Goal: Task Accomplishment & Management: Use online tool/utility

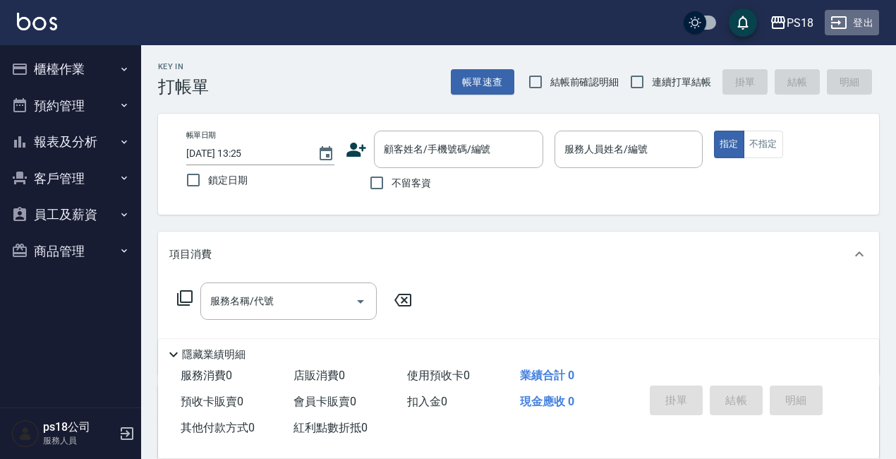
click at [867, 20] on button "登出" at bounding box center [852, 23] width 54 height 26
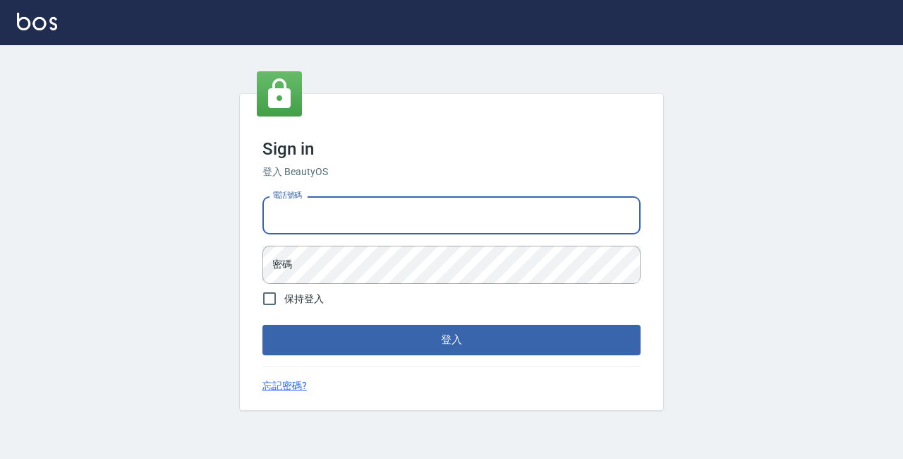
click at [349, 217] on input "電話號碼" at bounding box center [451, 215] width 378 height 38
type input "0928704656"
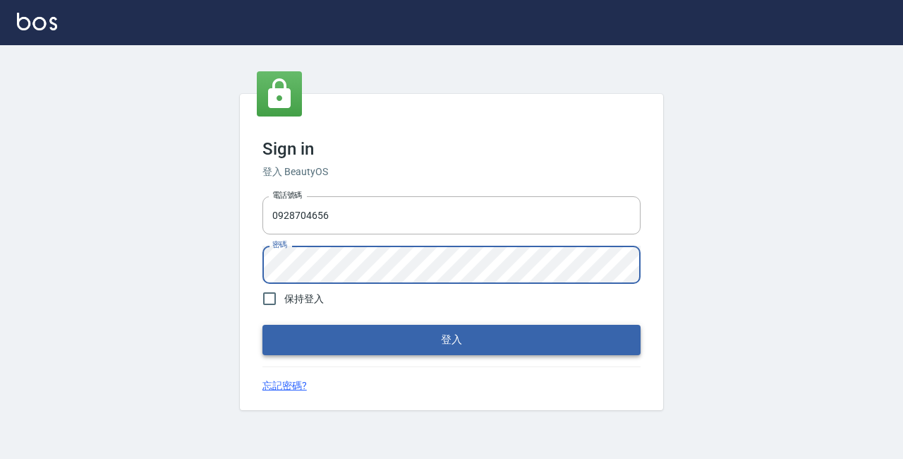
click at [397, 336] on button "登入" at bounding box center [451, 339] width 378 height 30
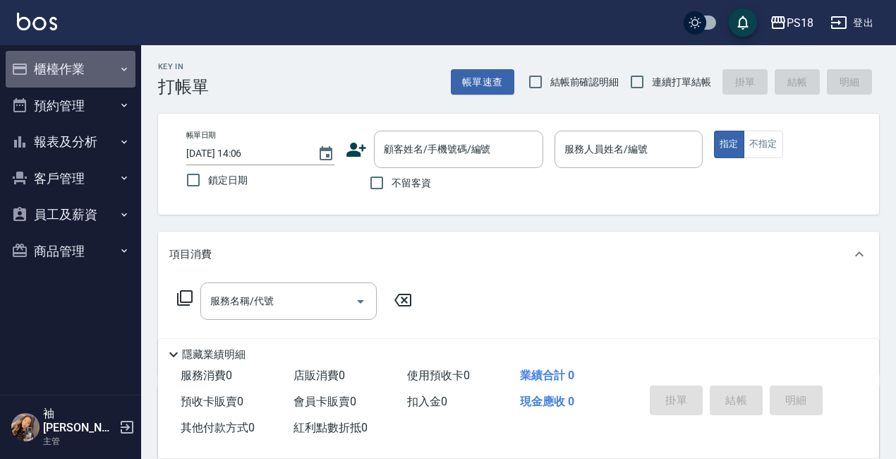
click at [68, 71] on button "櫃檯作業" at bounding box center [71, 69] width 130 height 37
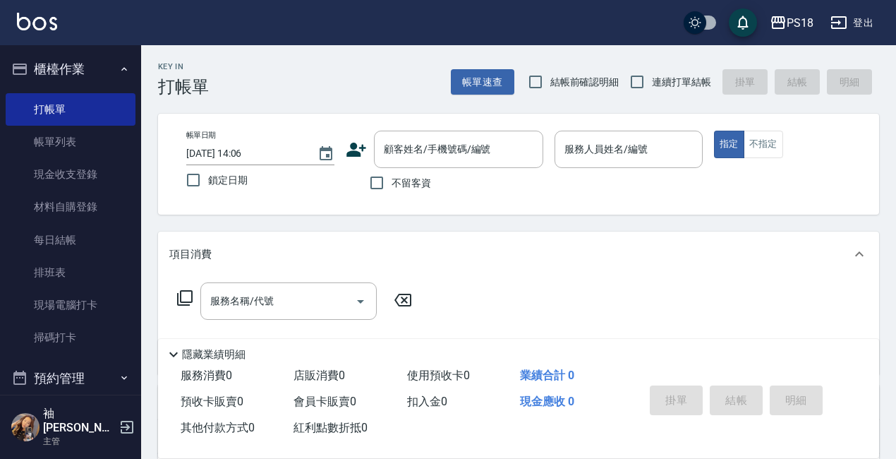
click at [513, 306] on div "服務名稱/代號 服務名稱/代號" at bounding box center [518, 325] width 721 height 97
click at [637, 79] on input "連續打單結帳" at bounding box center [637, 82] width 30 height 30
checkbox input "true"
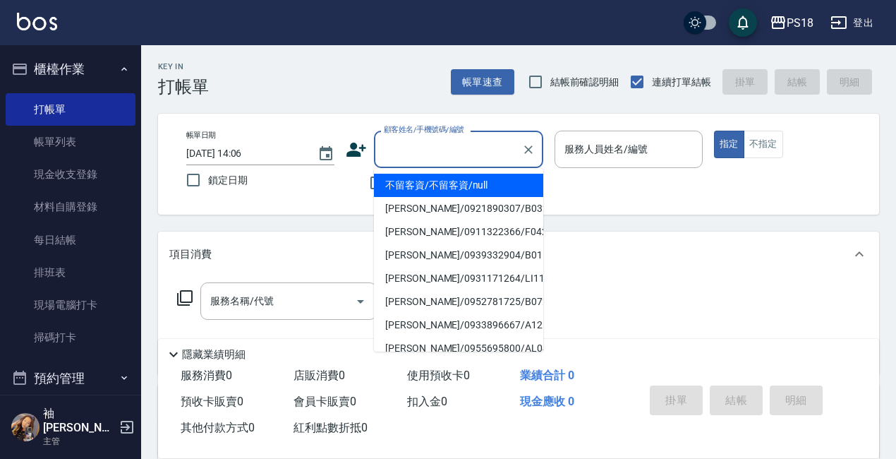
click at [432, 142] on input "顧客姓名/手機號碼/編號" at bounding box center [447, 149] width 135 height 25
click at [478, 188] on li "陳怡君/0986420882/B092221" at bounding box center [458, 185] width 169 height 23
type input "陳怡君/0986420882/B092221"
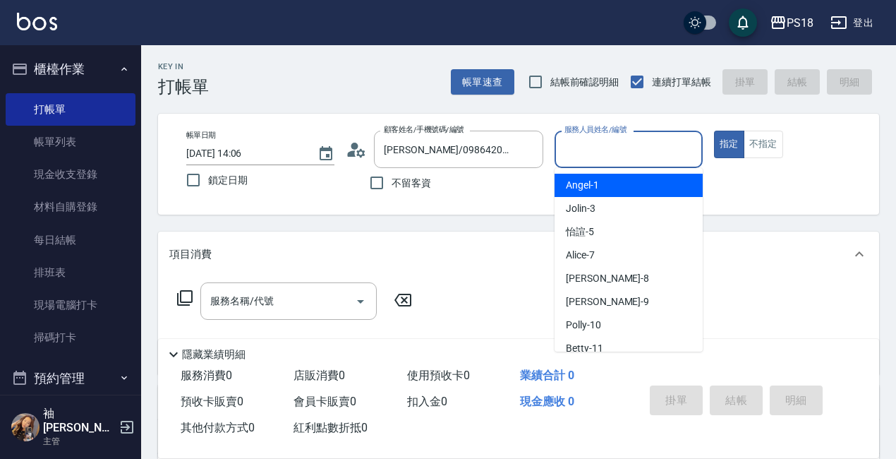
click at [595, 145] on input "服務人員姓名/編號" at bounding box center [628, 149] width 135 height 25
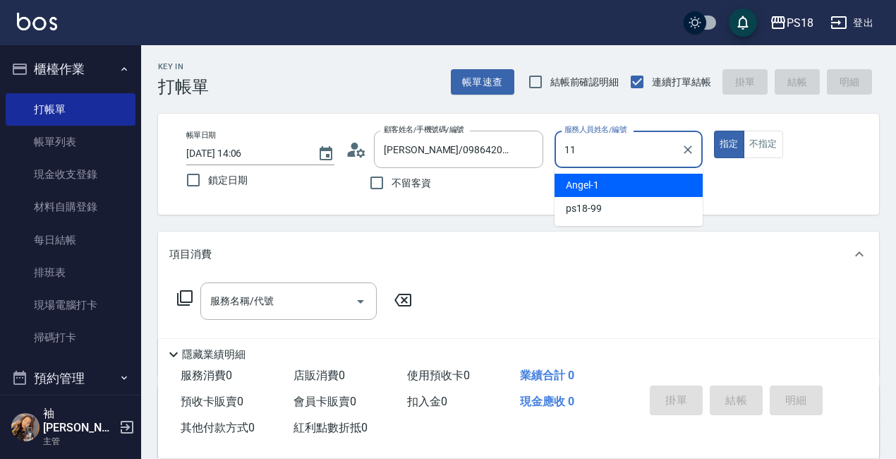
type input "11"
type button "true"
type input "Betty-11"
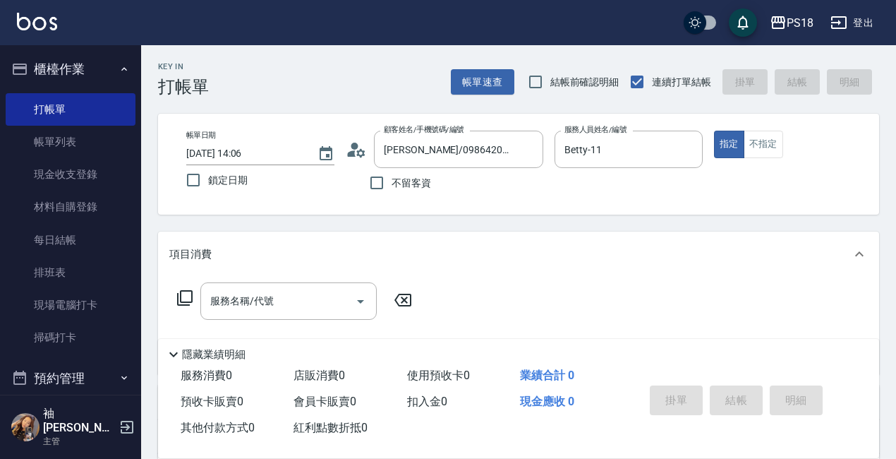
click at [358, 148] on icon at bounding box center [356, 149] width 21 height 21
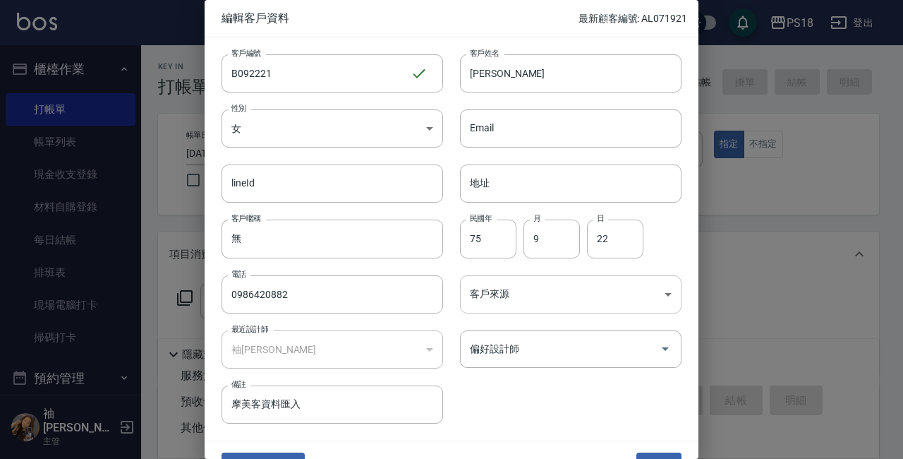
click at [663, 293] on body "PS18 登出 櫃檯作業 打帳單 帳單列表 現金收支登錄 材料自購登錄 每日結帳 排班表 現場電腦打卡 掃碼打卡 預約管理 預約管理 單日預約紀錄 單週預約紀…" at bounding box center [451, 347] width 903 height 694
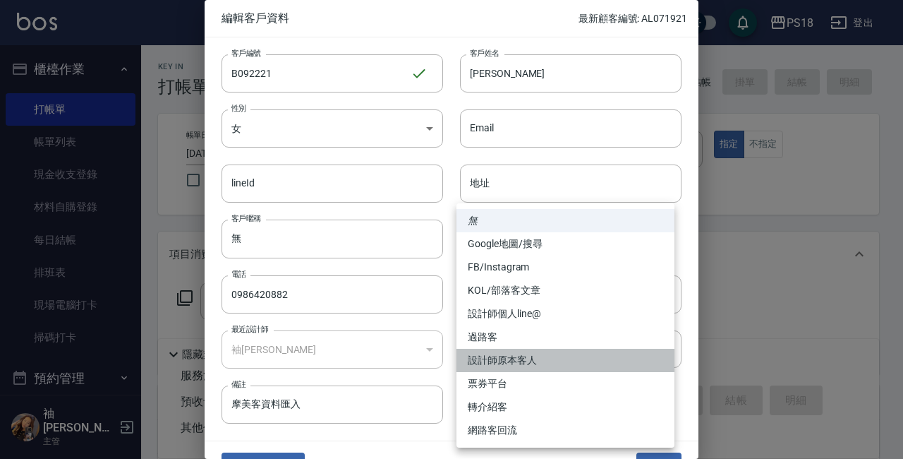
click at [502, 355] on li "設計師原本客人" at bounding box center [565, 359] width 218 height 23
type input "設計師原本客人"
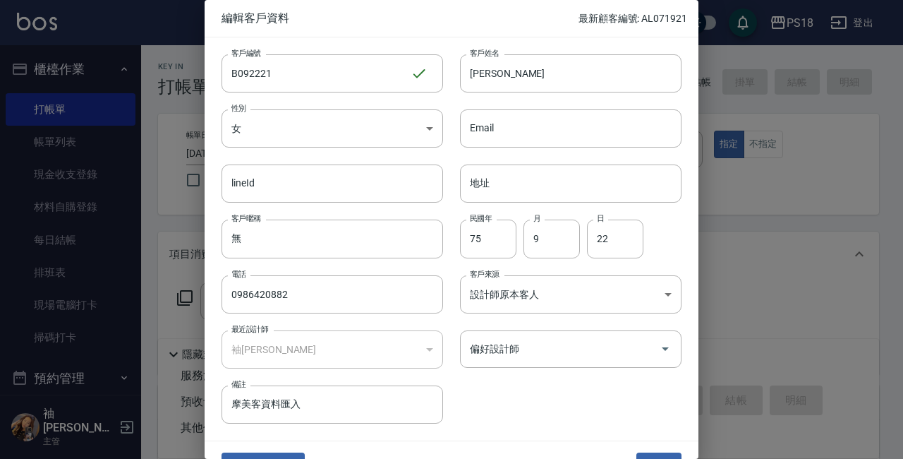
scroll to position [30, 0]
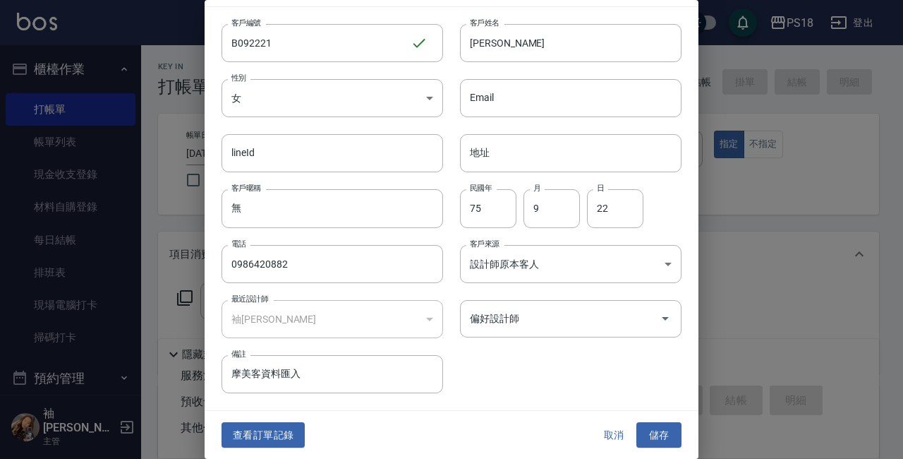
click at [651, 423] on button "儲存" at bounding box center [658, 435] width 45 height 26
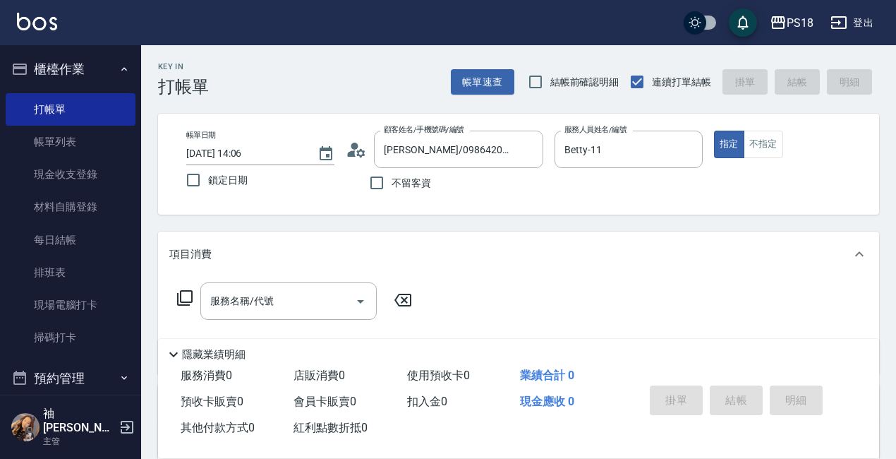
click at [186, 293] on icon at bounding box center [184, 297] width 17 height 17
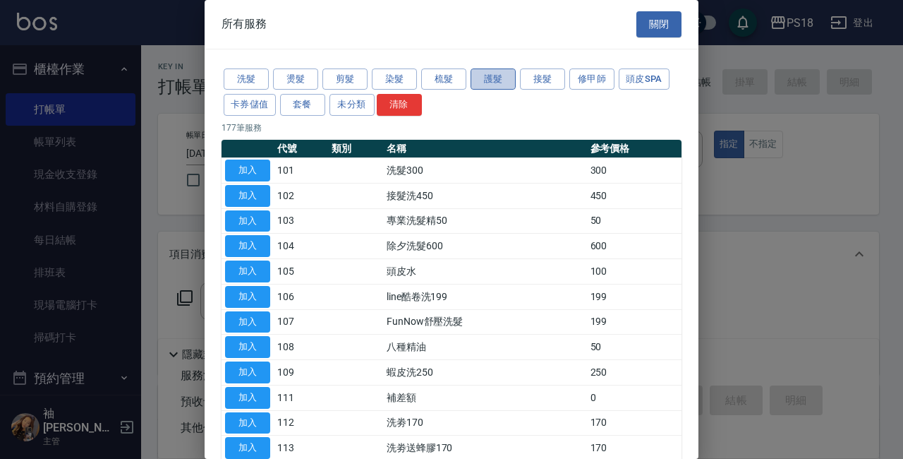
click at [475, 76] on button "護髮" at bounding box center [493, 79] width 45 height 22
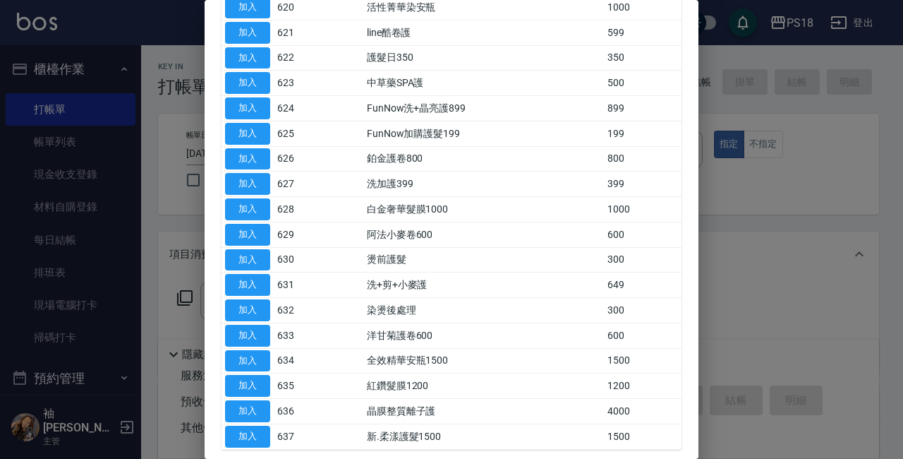
scroll to position [736, 0]
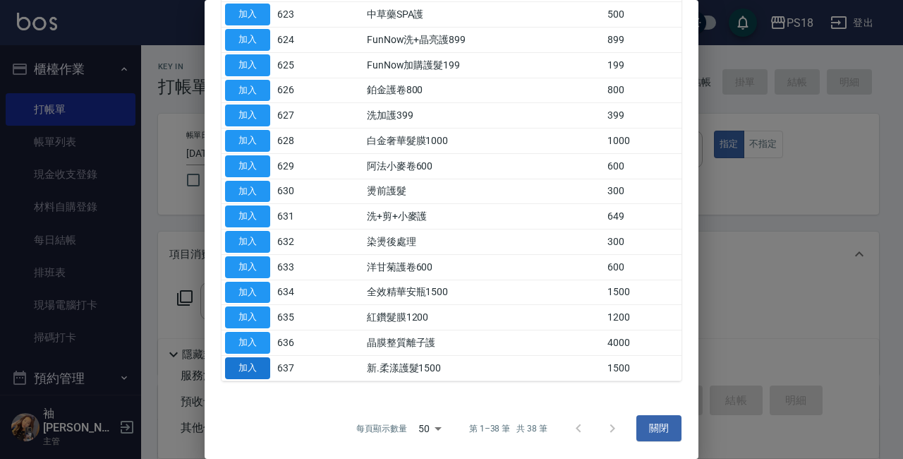
click at [251, 365] on button "加入" at bounding box center [247, 368] width 45 height 22
type input "新.柔漾護髮1500(637)"
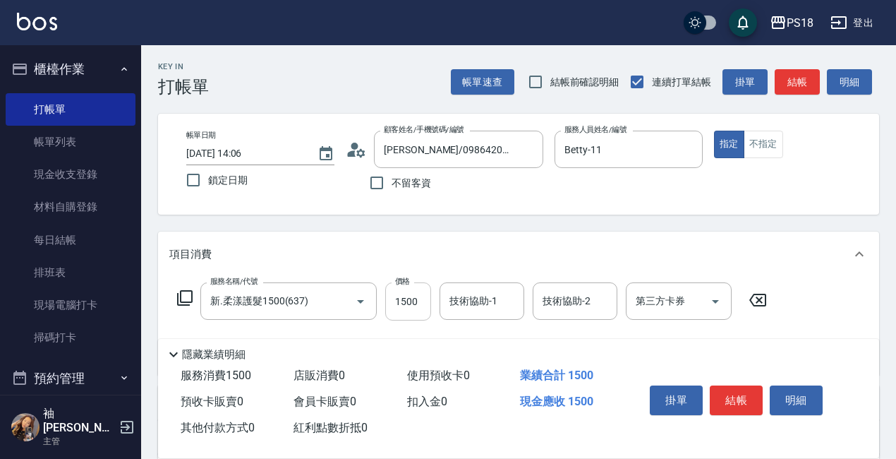
click at [423, 304] on input "1500" at bounding box center [408, 301] width 46 height 38
type input "1490"
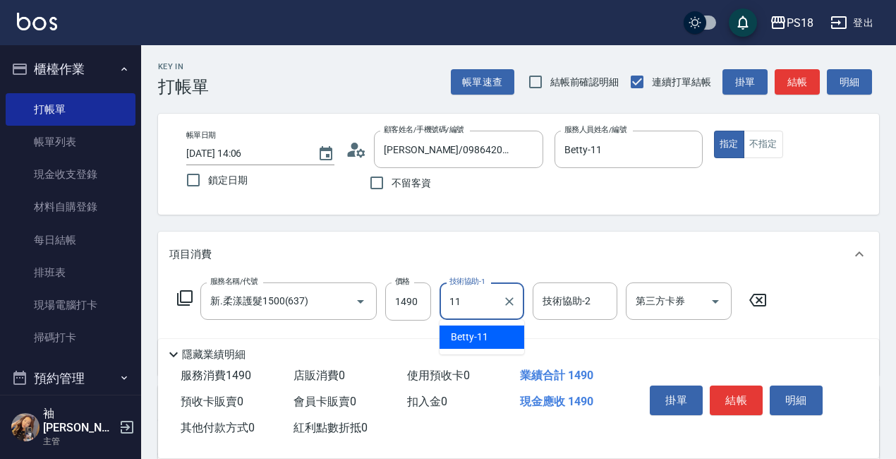
type input "Betty-11"
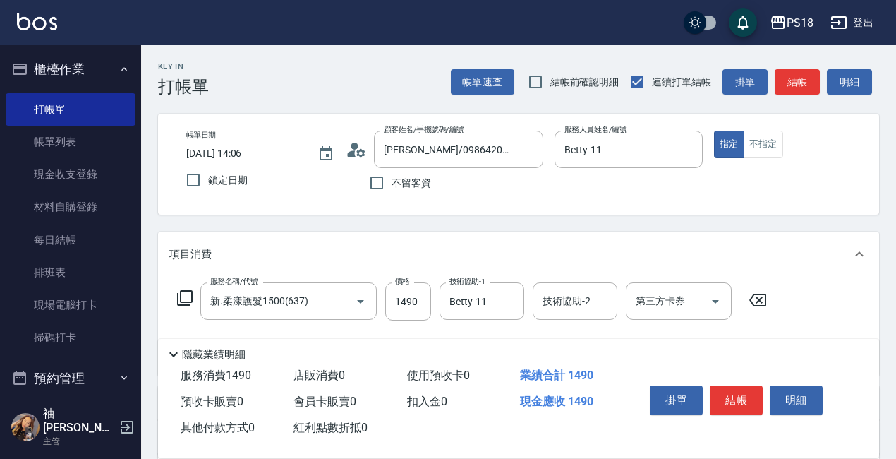
click at [180, 298] on icon at bounding box center [185, 298] width 16 height 16
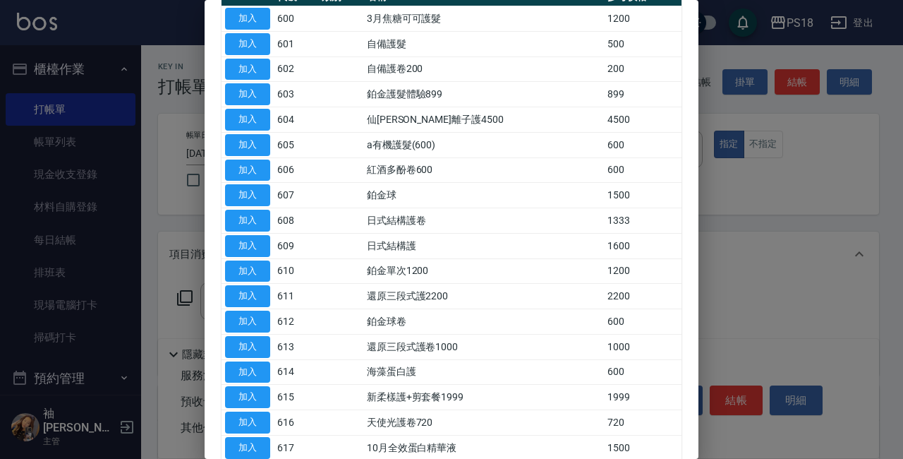
scroll to position [0, 0]
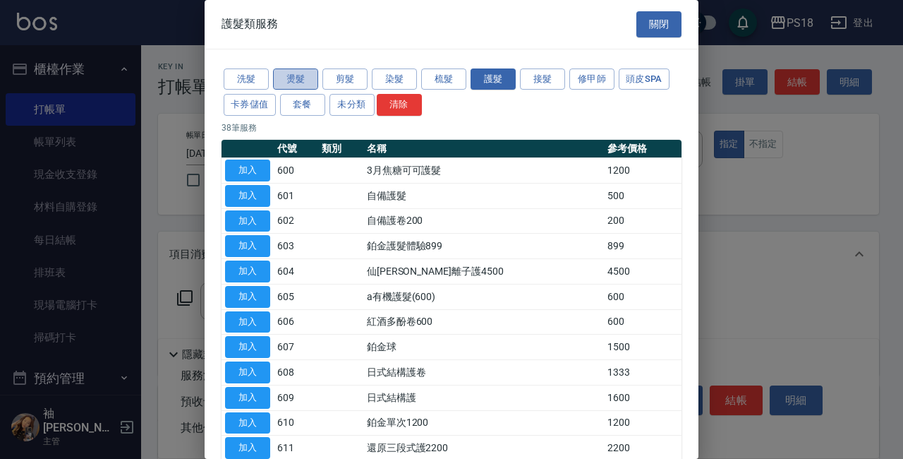
click at [298, 79] on button "燙髮" at bounding box center [295, 79] width 45 height 22
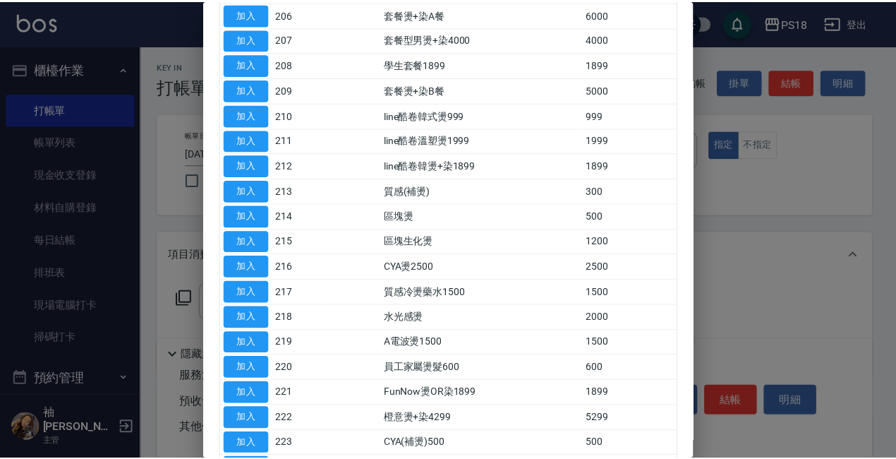
scroll to position [141, 0]
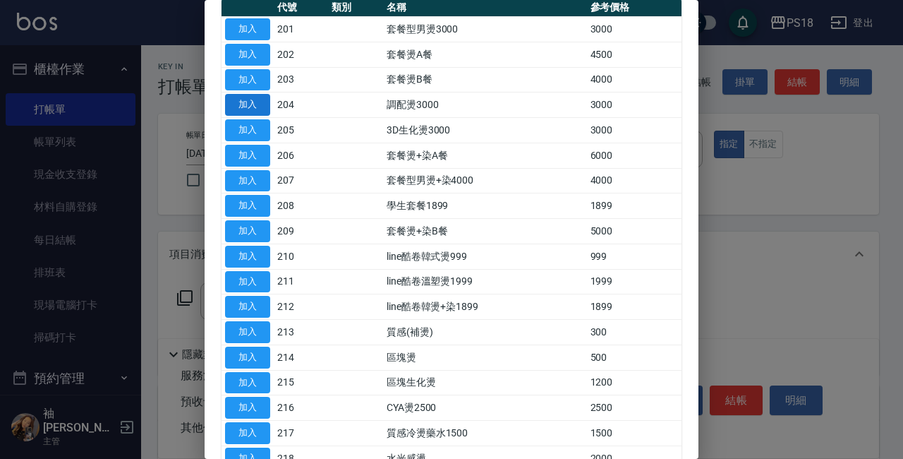
click at [240, 104] on button "加入" at bounding box center [247, 105] width 45 height 22
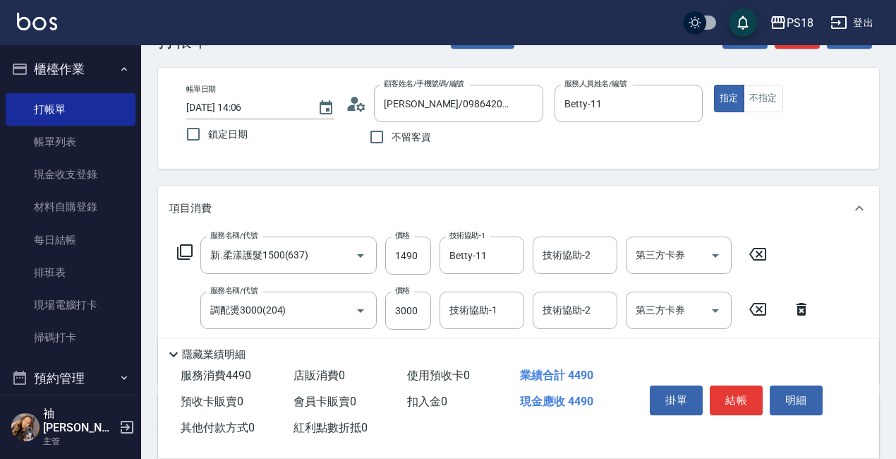
scroll to position [71, 0]
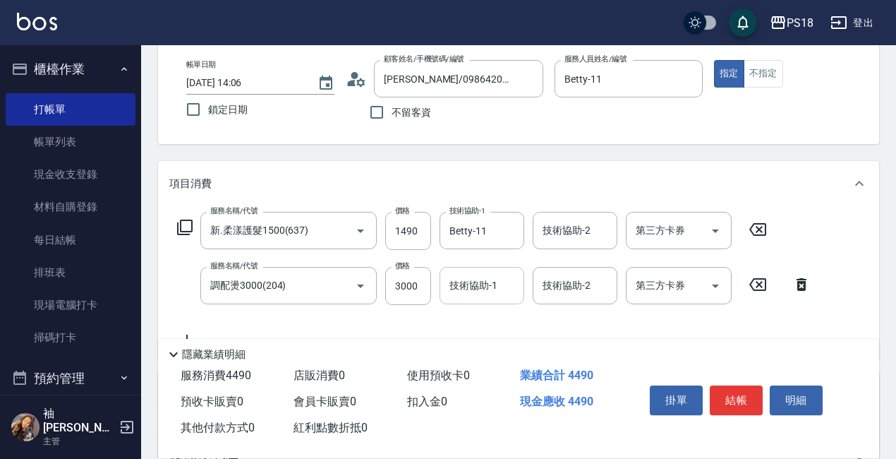
click at [459, 283] on input "技術協助-1" at bounding box center [482, 285] width 72 height 25
type input "小卉-25"
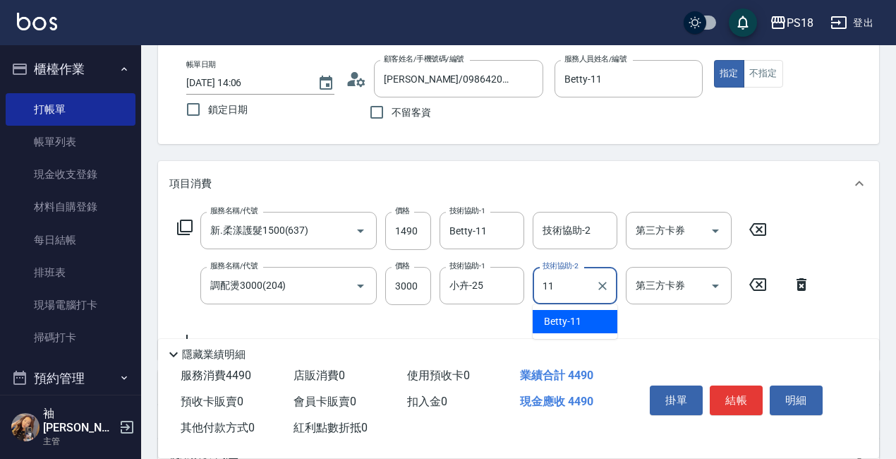
type input "Betty-11"
click at [184, 223] on icon at bounding box center [184, 227] width 17 height 17
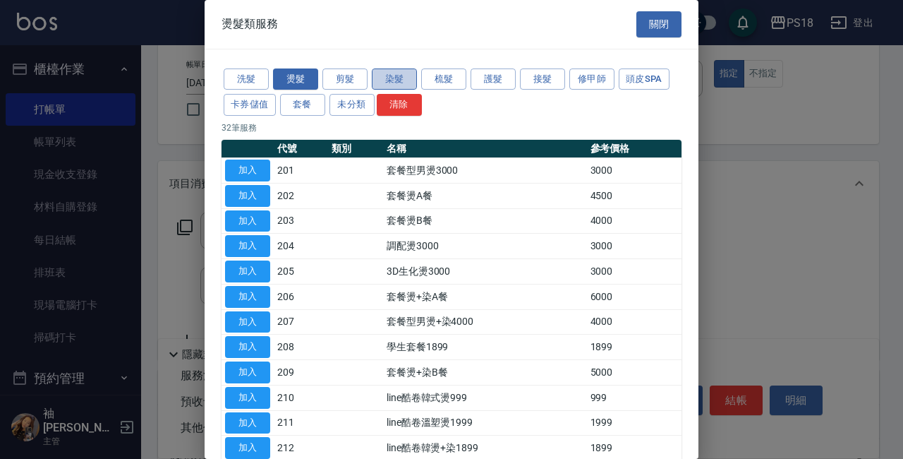
click at [393, 81] on button "染髮" at bounding box center [394, 79] width 45 height 22
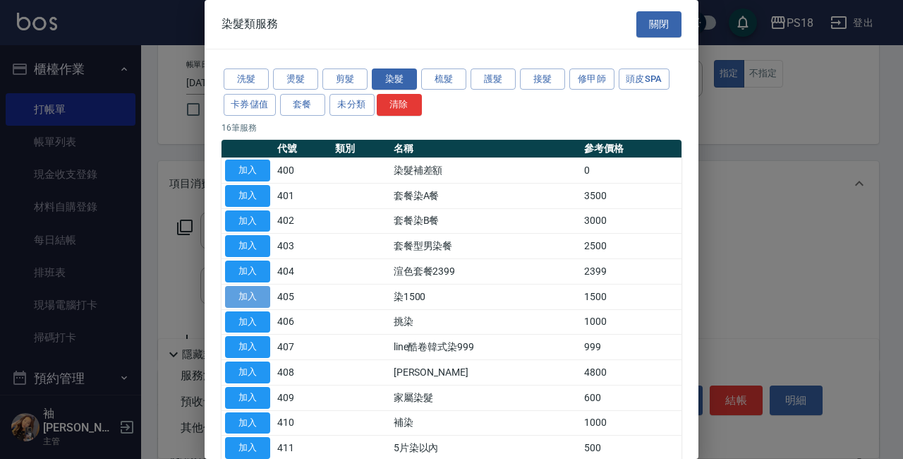
click at [242, 294] on button "加入" at bounding box center [247, 297] width 45 height 22
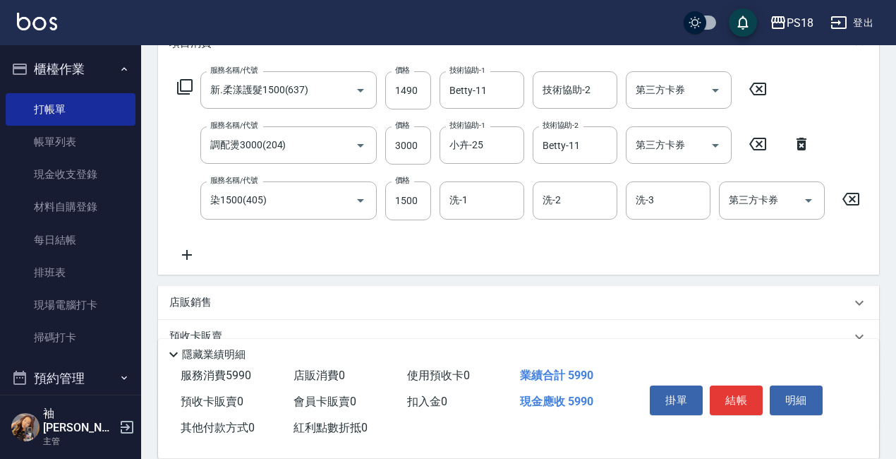
scroll to position [212, 0]
click at [408, 198] on input "1500" at bounding box center [408, 200] width 46 height 38
type input "3000"
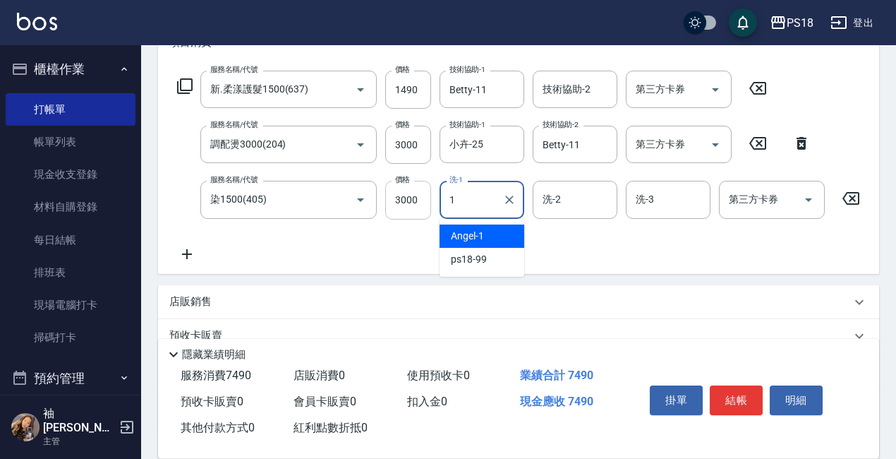
type input "Angel-1"
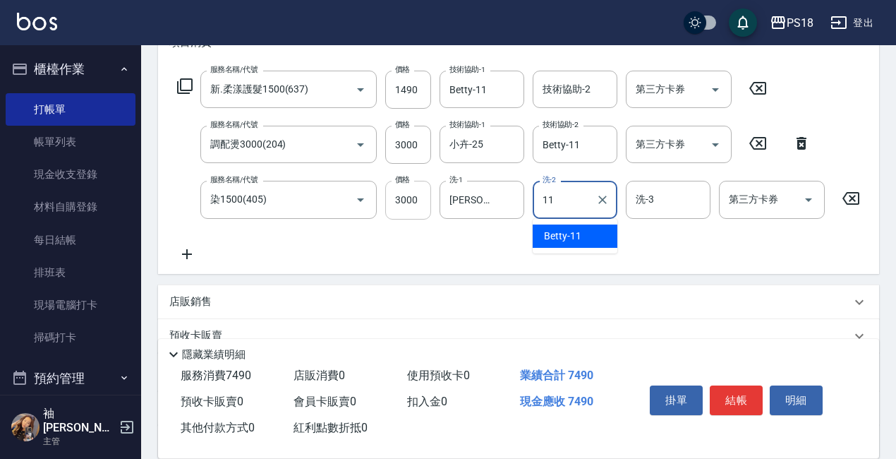
type input "Betty-11"
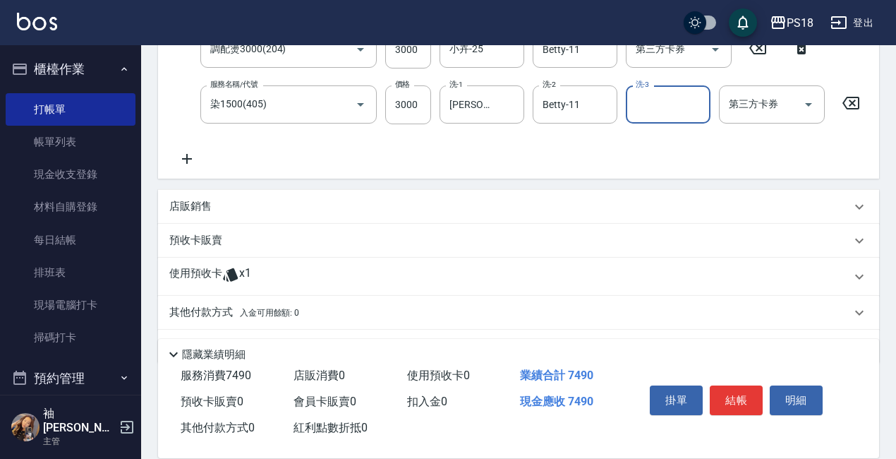
scroll to position [359, 0]
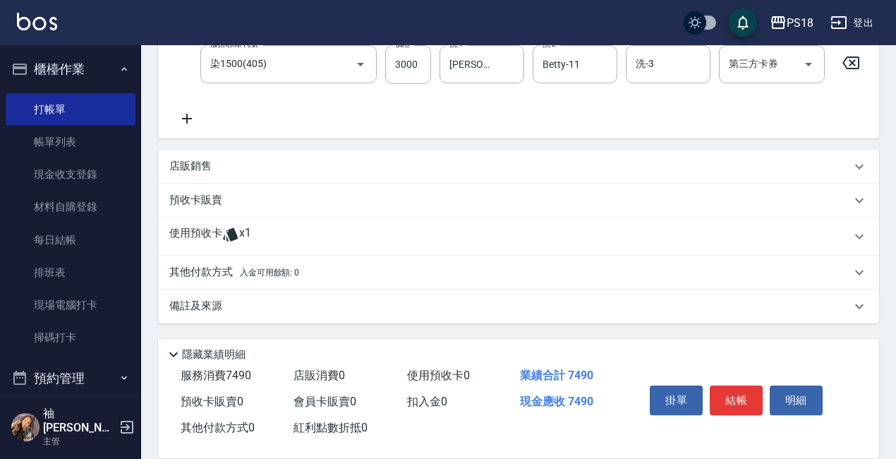
click at [197, 296] on div "備註及來源" at bounding box center [518, 306] width 721 height 34
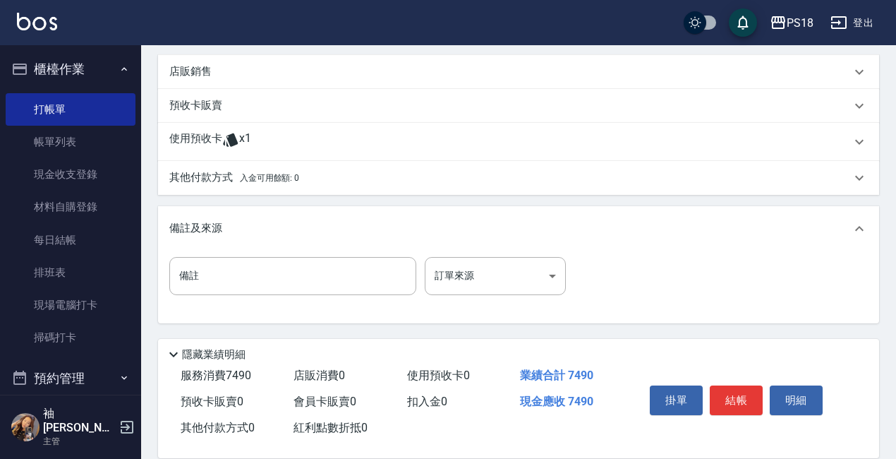
scroll to position [454, 0]
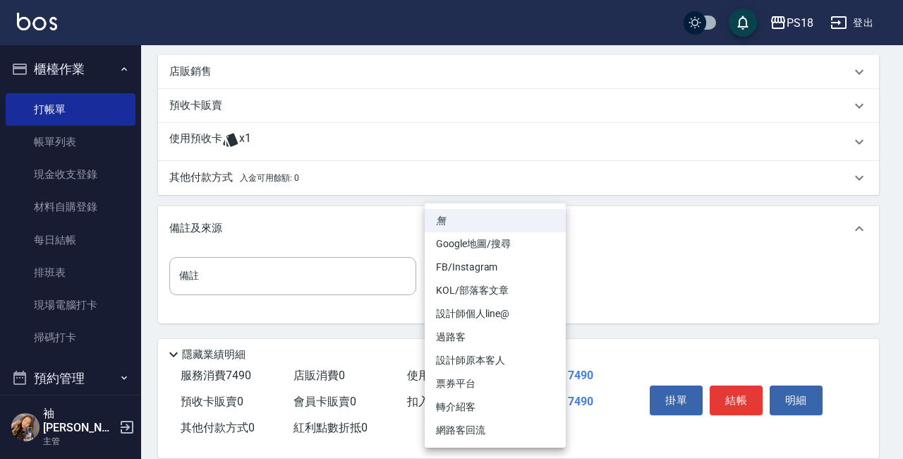
click at [548, 273] on body "PS18 登出 櫃檯作業 打帳單 帳單列表 現金收支登錄 材料自購登錄 每日結帳 排班表 現場電腦打卡 掃碼打卡 預約管理 預約管理 單日預約紀錄 單週預約紀…" at bounding box center [451, 8] width 903 height 900
click at [473, 360] on li "設計師原本客人" at bounding box center [495, 359] width 141 height 23
type input "設計師原本客人"
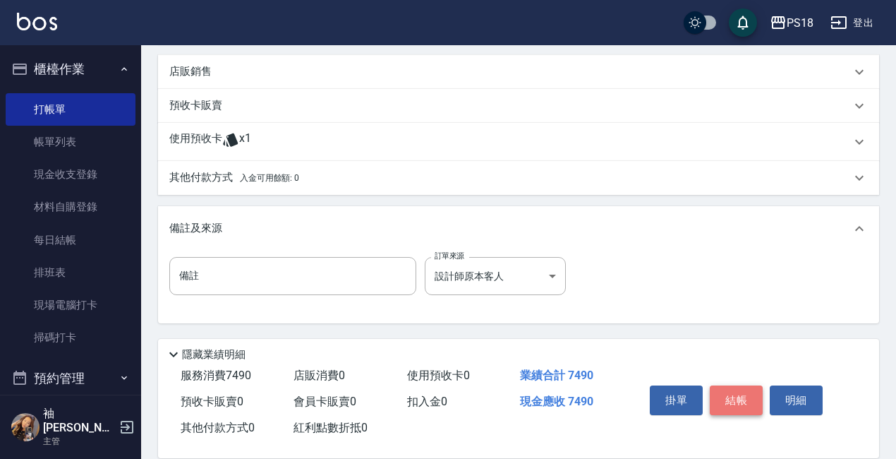
click at [741, 392] on button "結帳" at bounding box center [736, 400] width 53 height 30
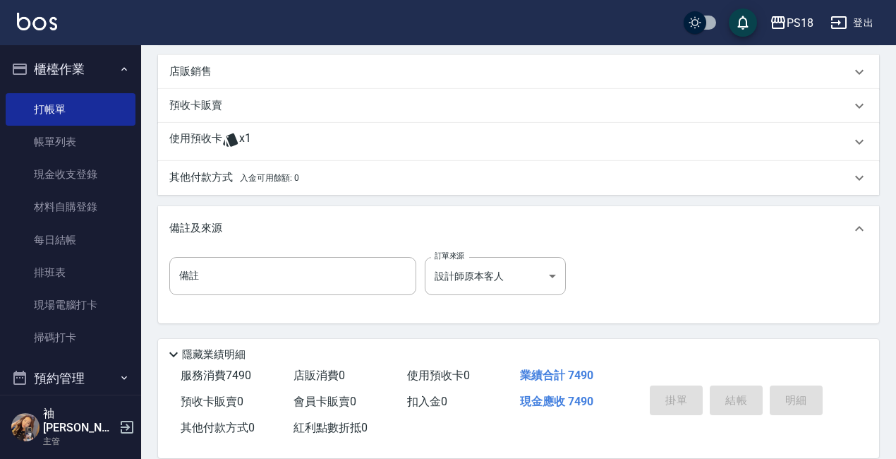
type input "2025/09/09 14:13"
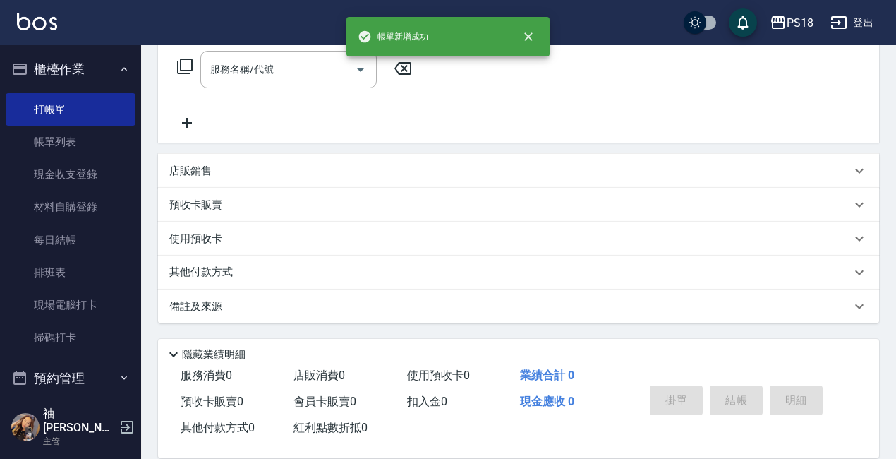
scroll to position [0, 0]
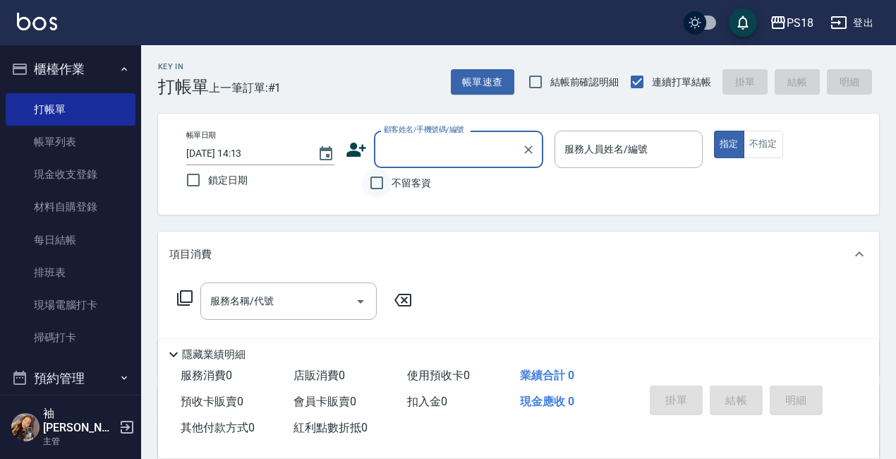
click at [375, 178] on input "不留客資" at bounding box center [377, 183] width 30 height 30
checkbox input "true"
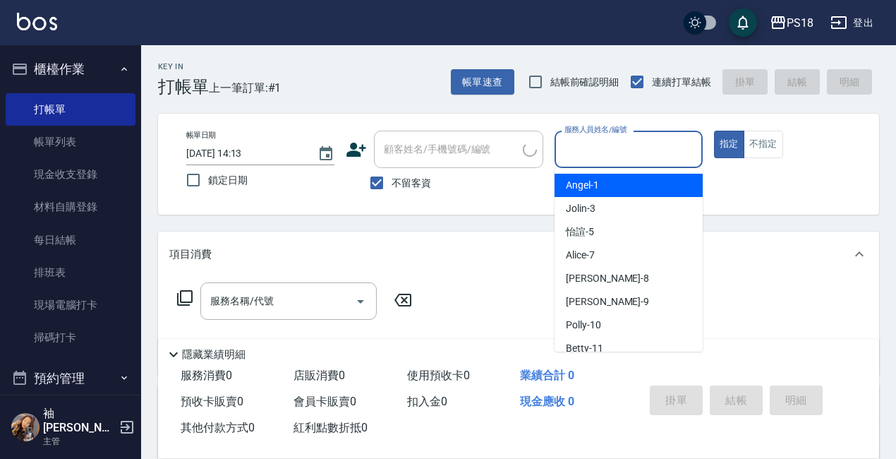
click at [598, 150] on input "服務人員姓名/編號" at bounding box center [628, 149] width 135 height 25
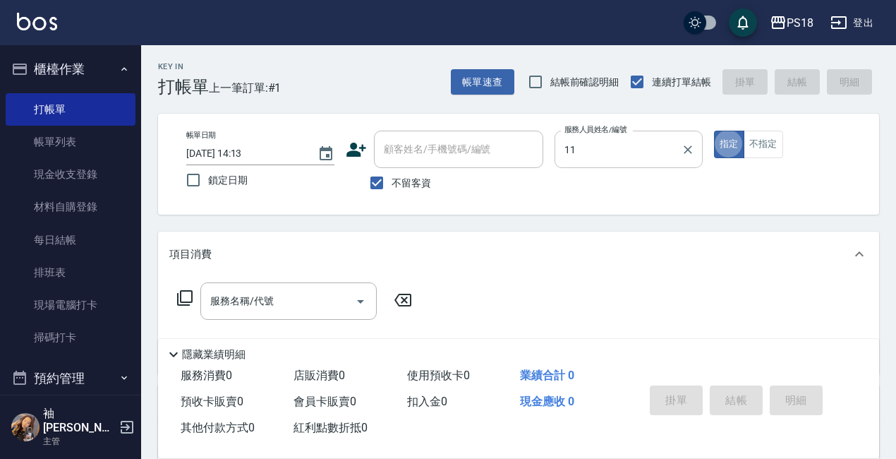
type input "Betty-11"
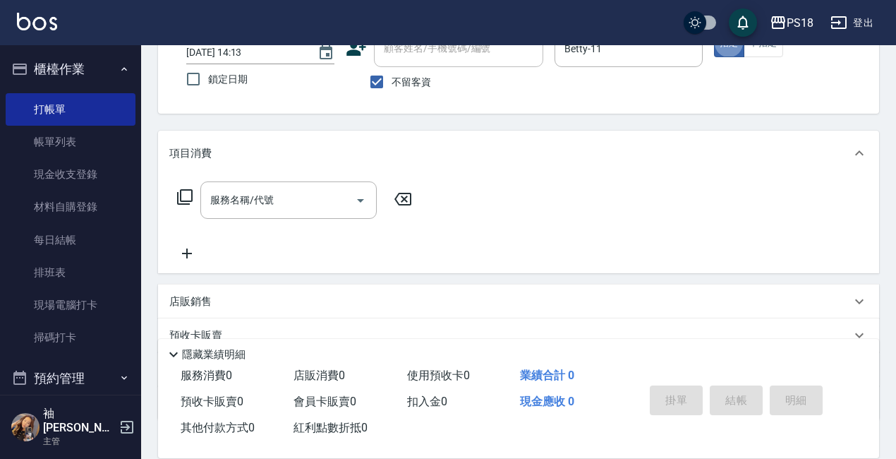
scroll to position [198, 0]
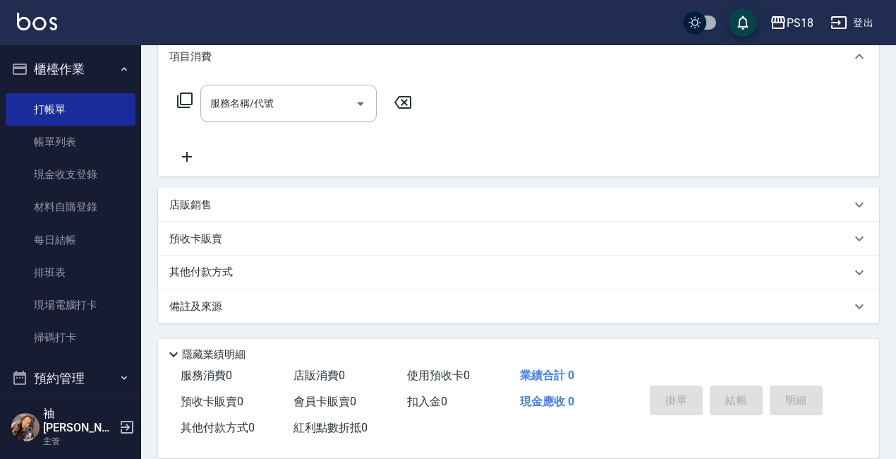
click at [195, 196] on div "店販銷售" at bounding box center [518, 205] width 721 height 34
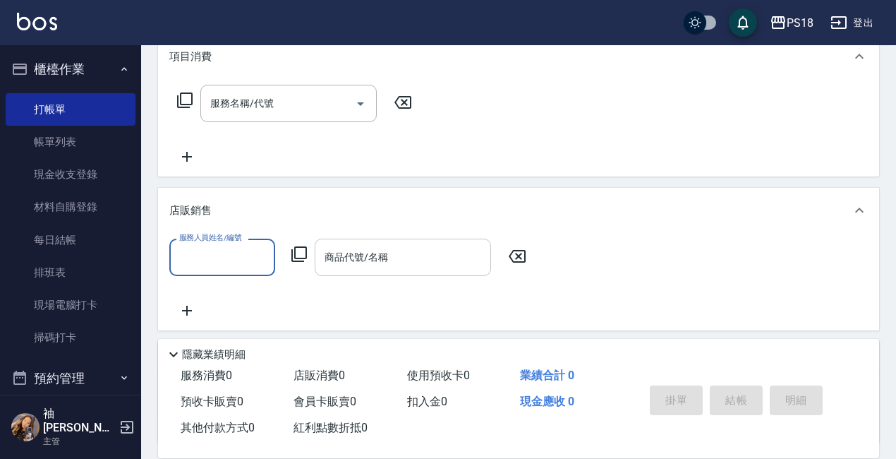
scroll to position [0, 0]
click at [298, 254] on icon at bounding box center [299, 253] width 17 height 17
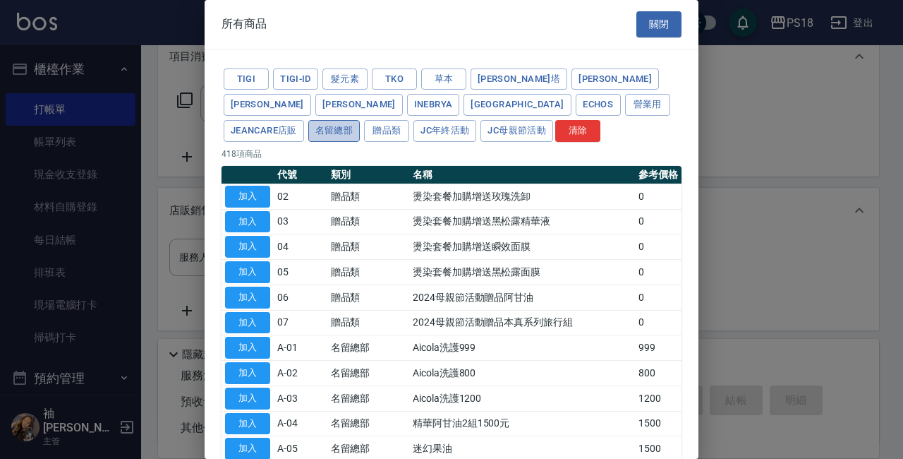
click at [360, 120] on button "名留總部" at bounding box center [334, 131] width 52 height 22
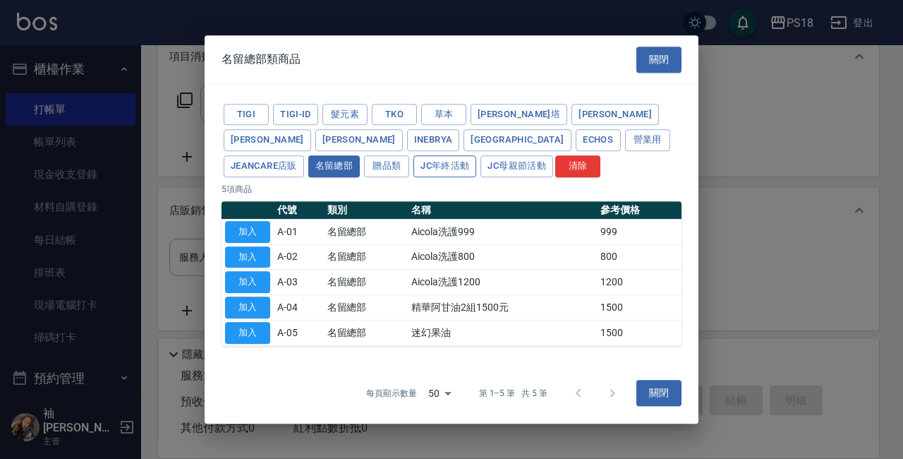
click at [413, 164] on button "JC年終活動" at bounding box center [444, 166] width 63 height 22
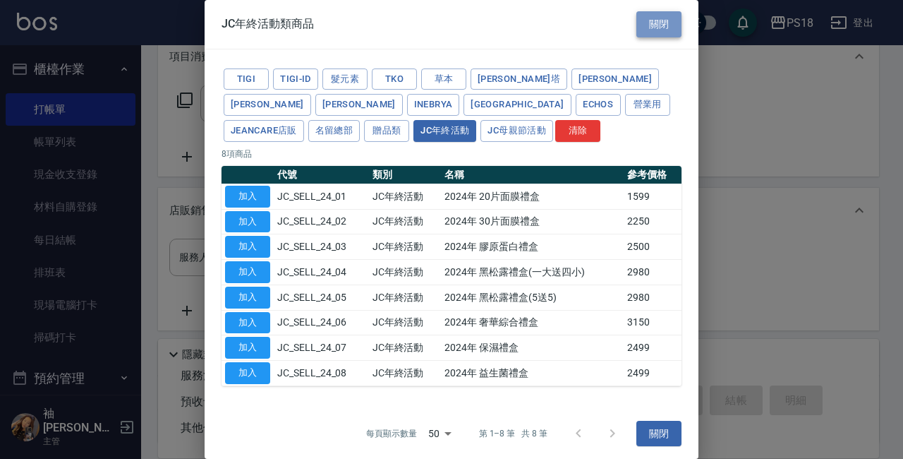
click at [643, 22] on button "關閉" at bounding box center [658, 24] width 45 height 26
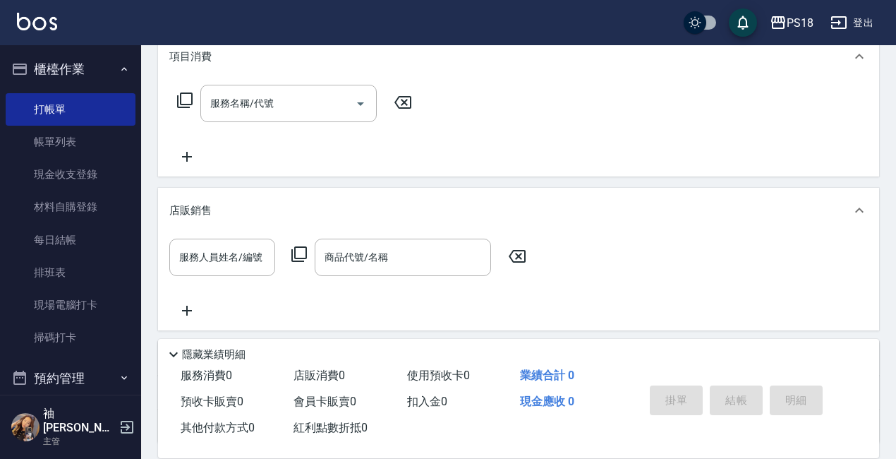
click at [119, 73] on icon "button" at bounding box center [124, 68] width 11 height 11
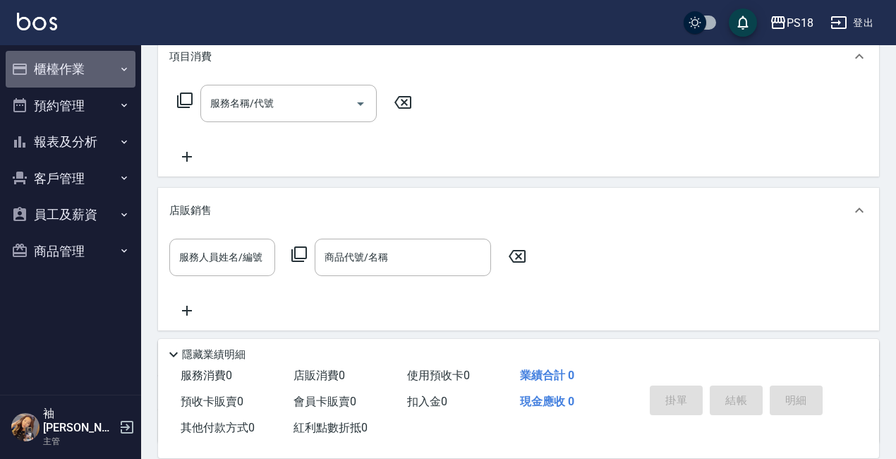
click at [75, 65] on button "櫃檯作業" at bounding box center [71, 69] width 130 height 37
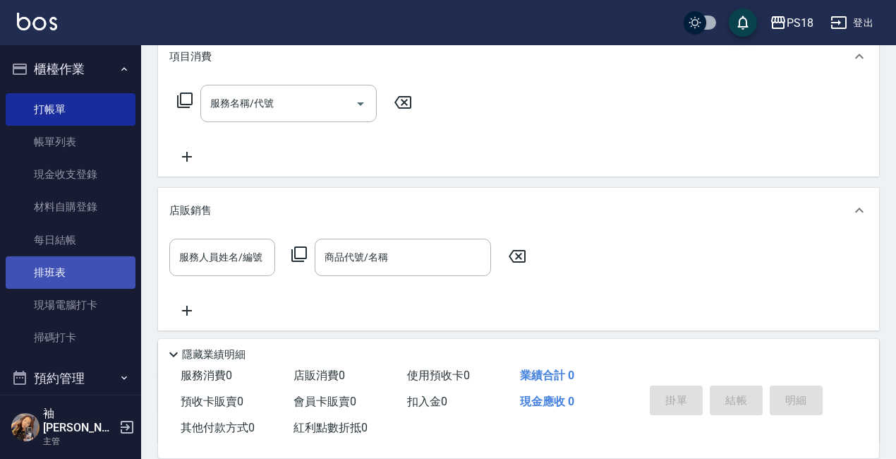
drag, startPoint x: 57, startPoint y: 302, endPoint x: 52, endPoint y: 288, distance: 14.9
click at [57, 301] on link "現場電腦打卡" at bounding box center [71, 305] width 130 height 32
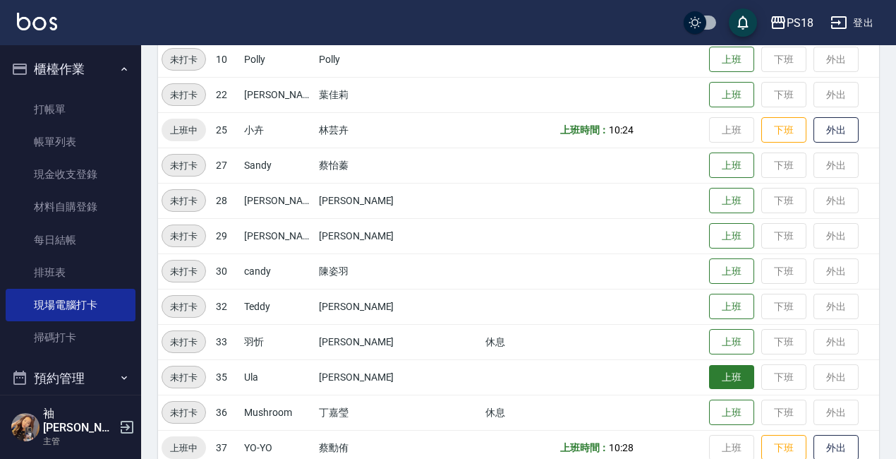
scroll to position [351, 0]
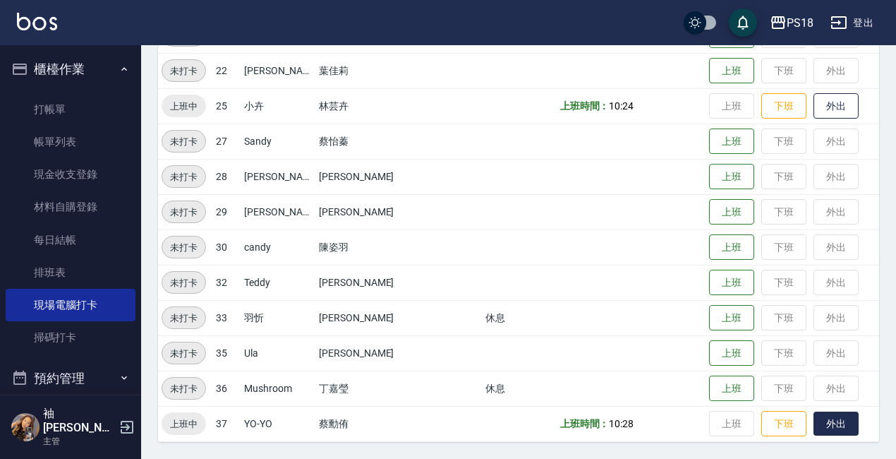
click at [813, 418] on button "外出" at bounding box center [835, 423] width 45 height 25
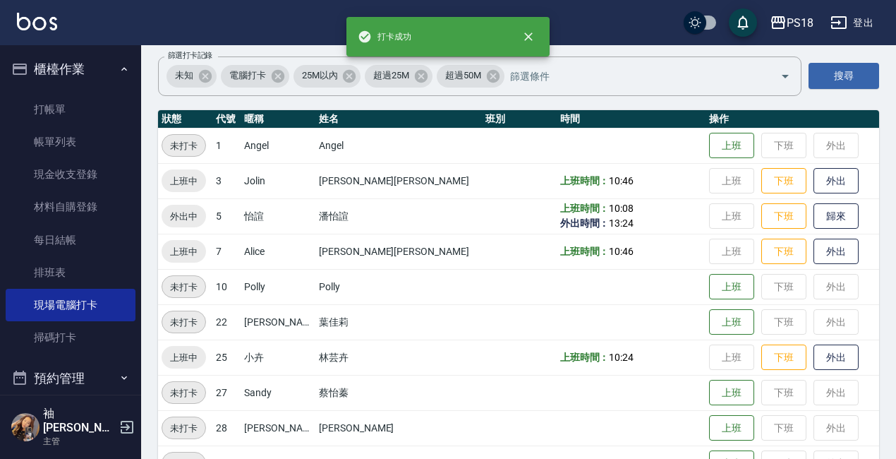
scroll to position [69, 0]
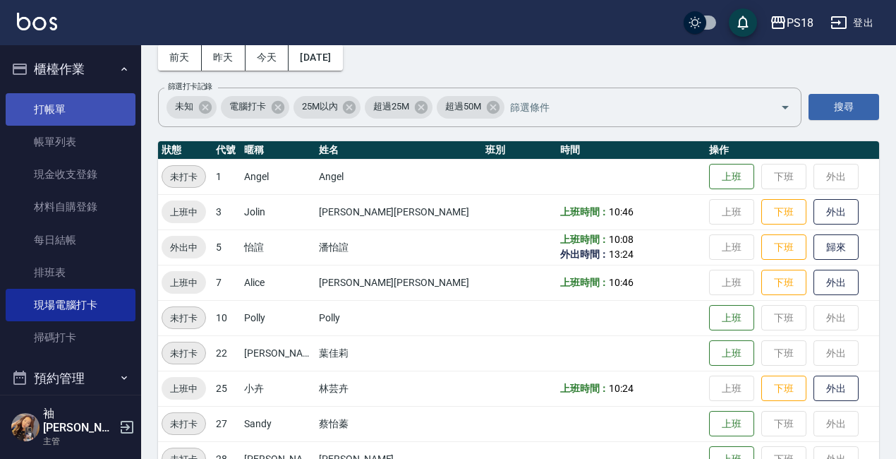
click at [39, 102] on link "打帳單" at bounding box center [71, 109] width 130 height 32
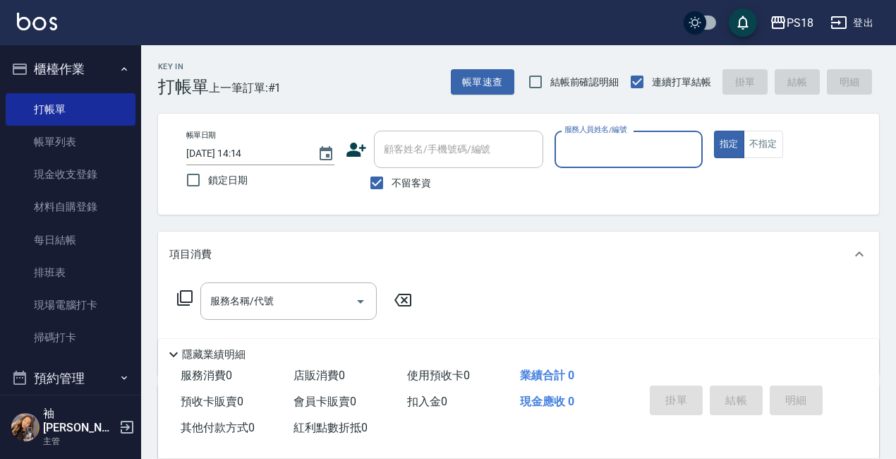
click at [629, 150] on input "服務人員姓名/編號" at bounding box center [628, 149] width 135 height 25
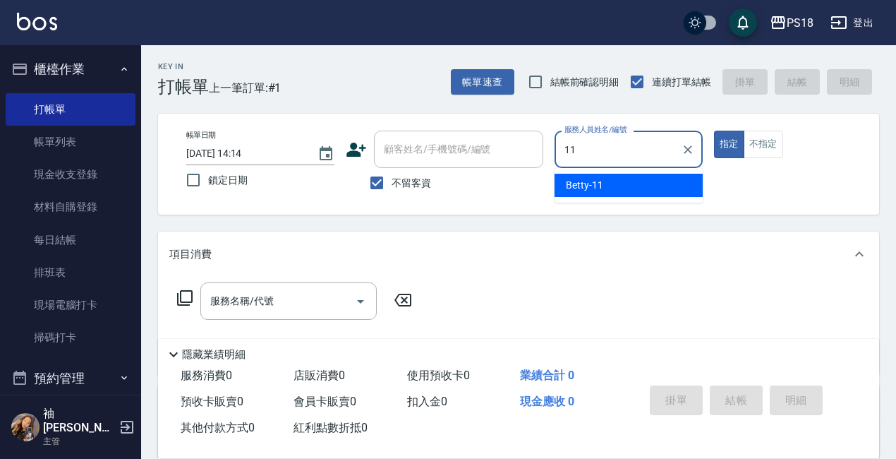
type input "11"
type button "true"
type input "Betty-11"
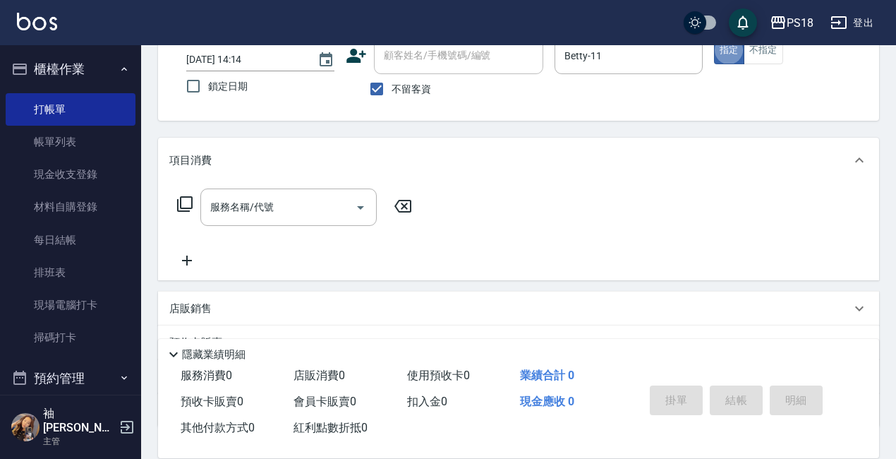
scroll to position [198, 0]
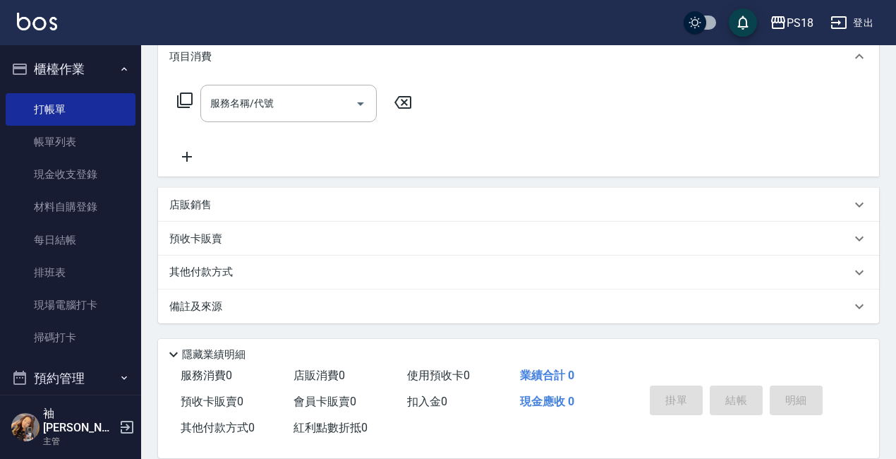
drag, startPoint x: 183, startPoint y: 207, endPoint x: 190, endPoint y: 210, distance: 7.3
click at [184, 207] on p "店販銷售" at bounding box center [190, 205] width 42 height 15
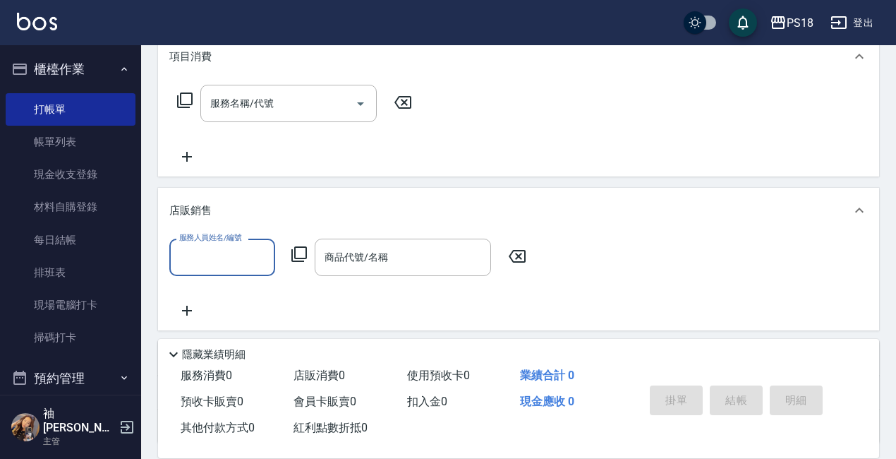
scroll to position [0, 0]
click at [294, 252] on icon at bounding box center [299, 253] width 17 height 17
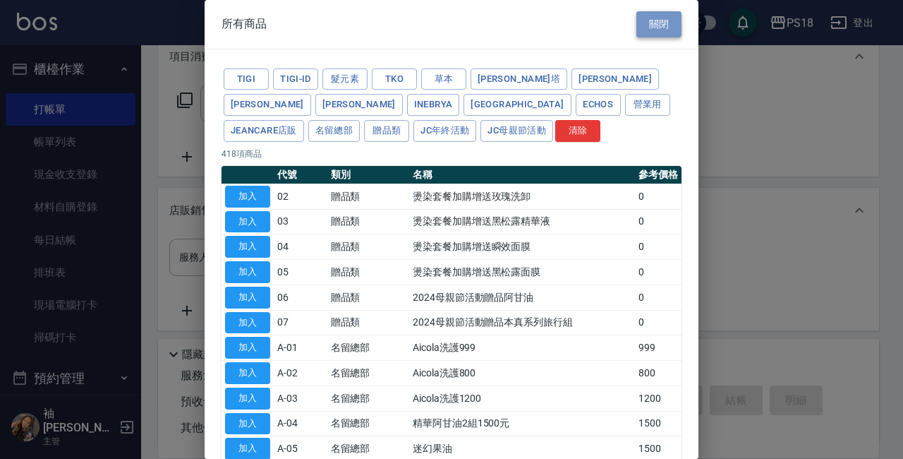
click at [644, 23] on button "關閉" at bounding box center [658, 24] width 45 height 26
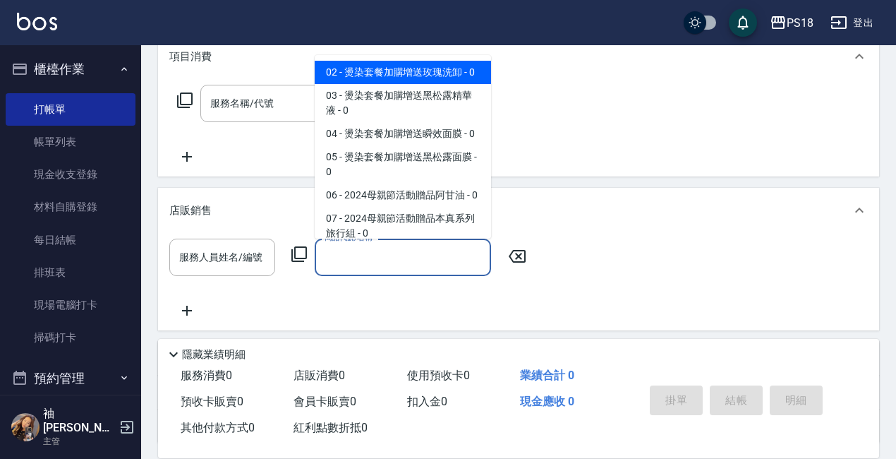
click at [353, 255] on input "商品代號/名稱" at bounding box center [403, 257] width 164 height 25
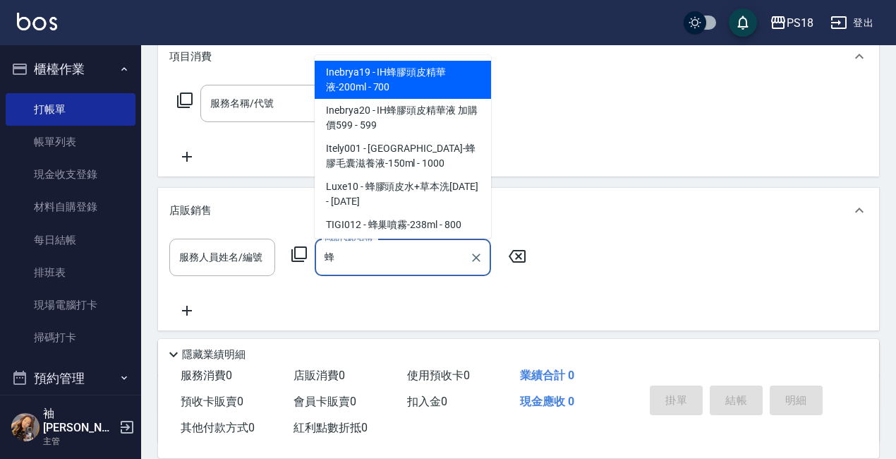
click at [353, 76] on span "Inebrya19 - IH蜂膠頭皮精華液-200ml - 700" at bounding box center [403, 80] width 176 height 38
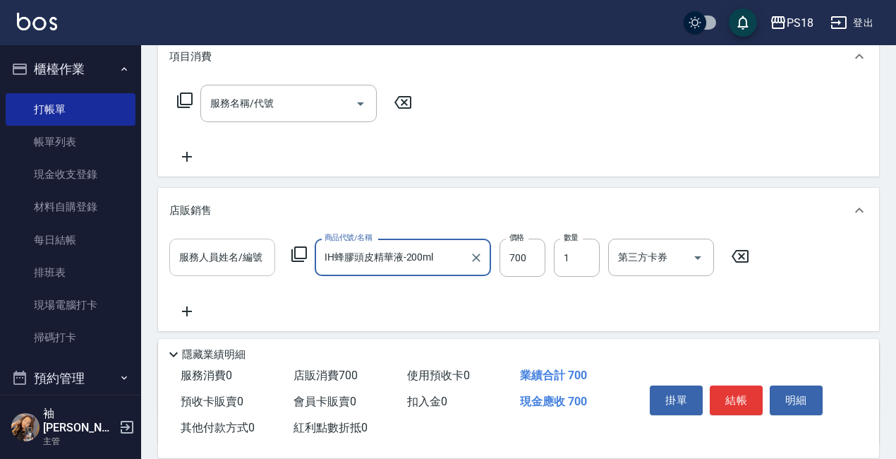
type input "IH蜂膠頭皮精華液-200ml"
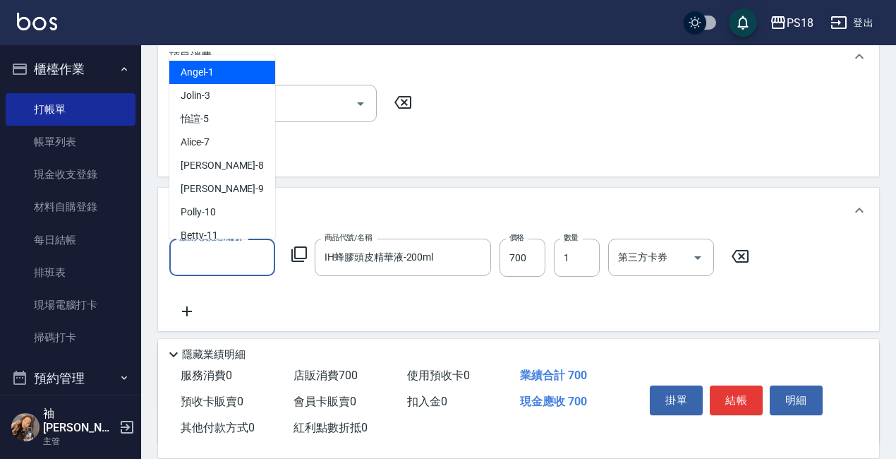
click at [233, 262] on input "服務人員姓名/編號" at bounding box center [222, 257] width 93 height 25
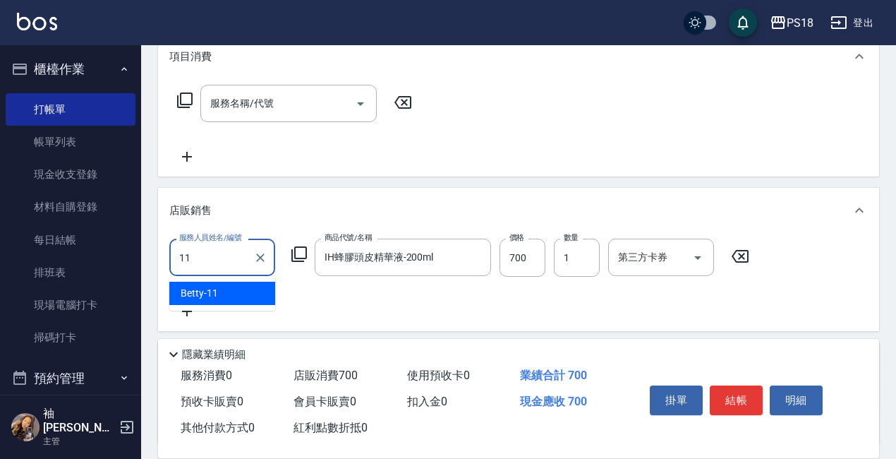
type input "Betty-11"
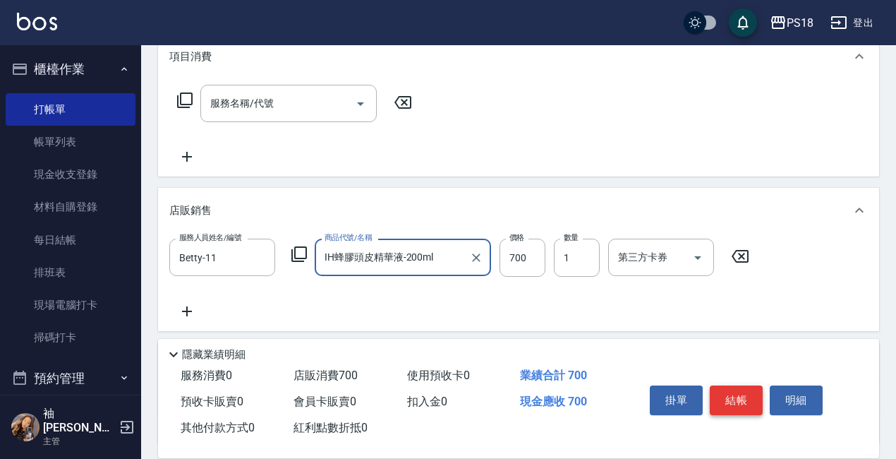
click at [741, 400] on button "結帳" at bounding box center [736, 400] width 53 height 30
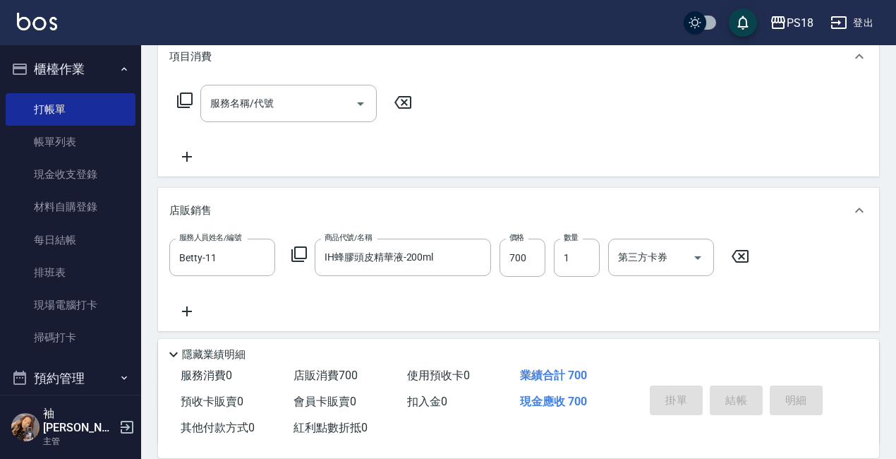
type input "2025/09/09 14:15"
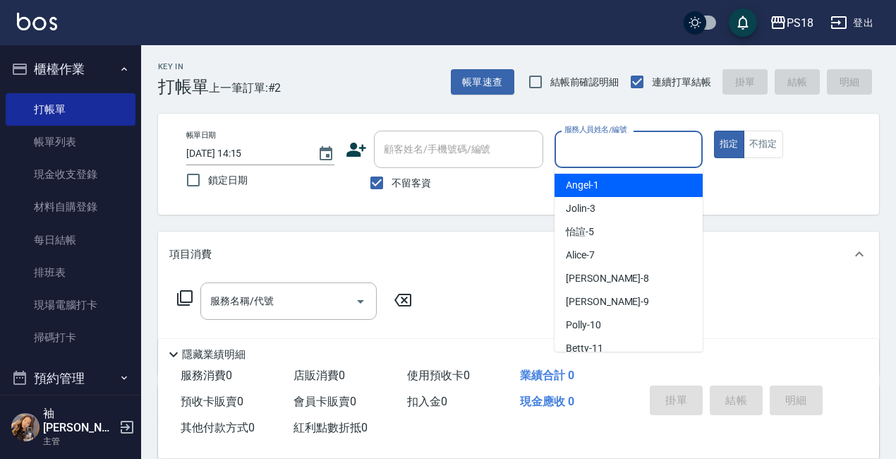
click at [644, 147] on input "服務人員姓名/編號" at bounding box center [628, 149] width 135 height 25
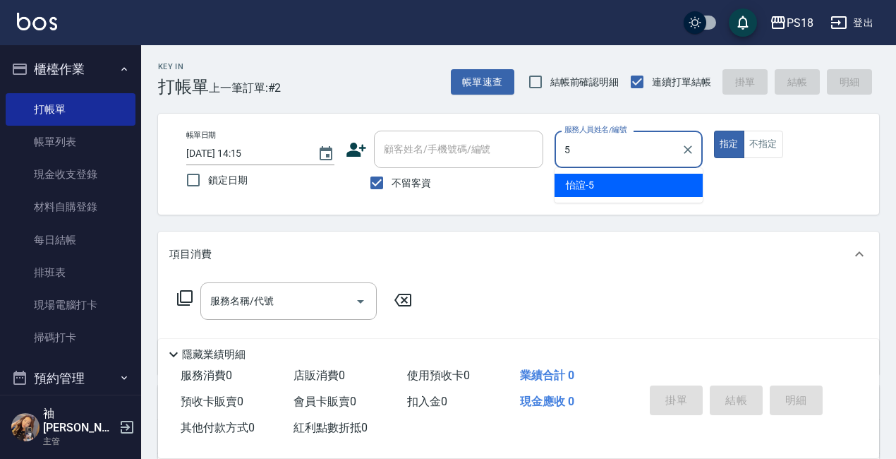
type input "怡諠-5"
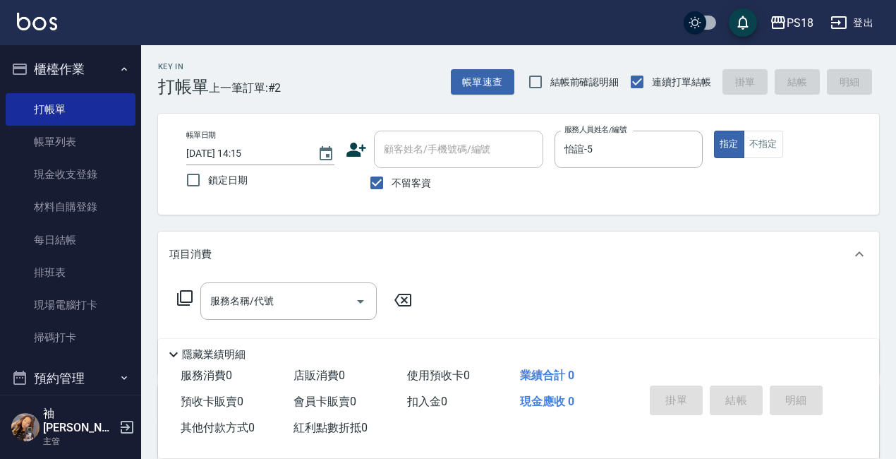
click at [184, 296] on icon at bounding box center [184, 297] width 17 height 17
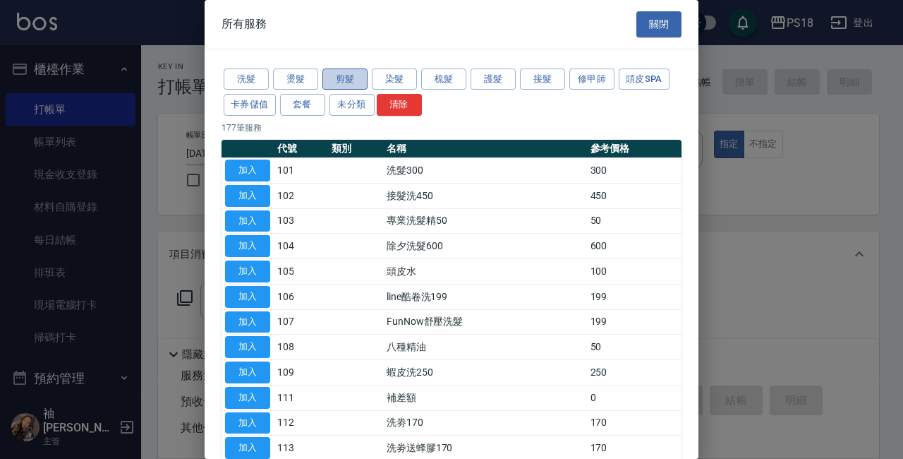
click at [345, 77] on button "剪髮" at bounding box center [344, 79] width 45 height 22
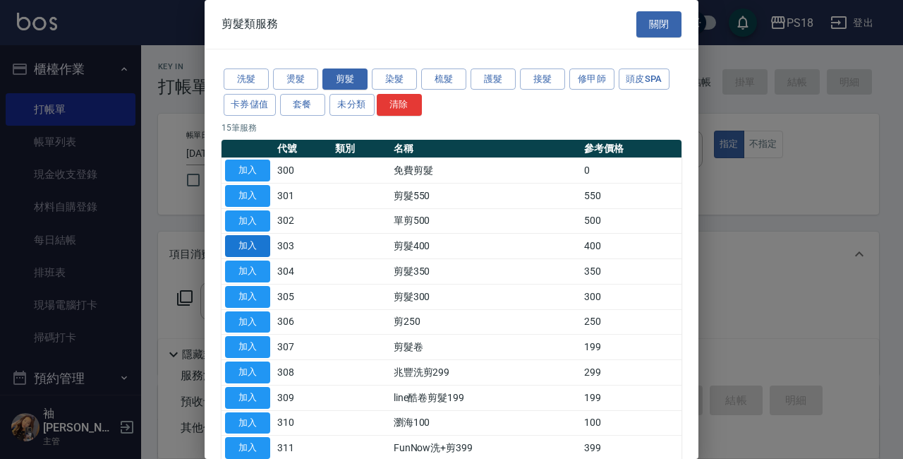
click at [259, 245] on button "加入" at bounding box center [247, 246] width 45 height 22
type input "剪髮400(303)"
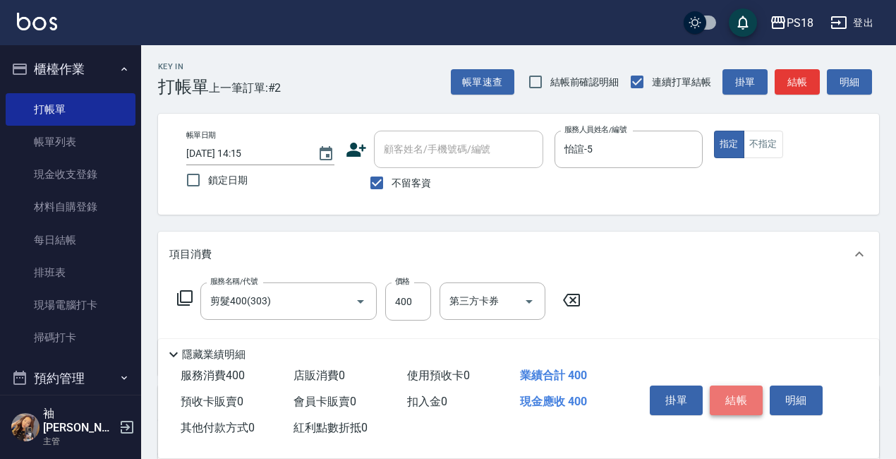
click at [724, 391] on button "結帳" at bounding box center [736, 400] width 53 height 30
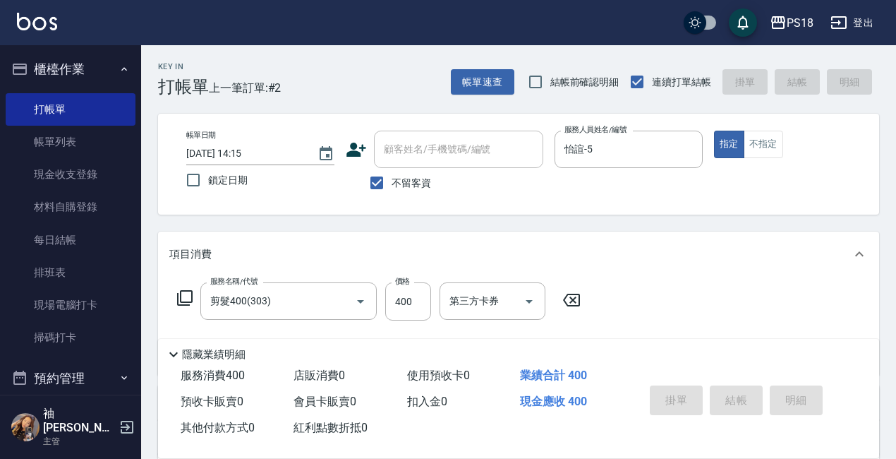
type input "2025/09/09 14:16"
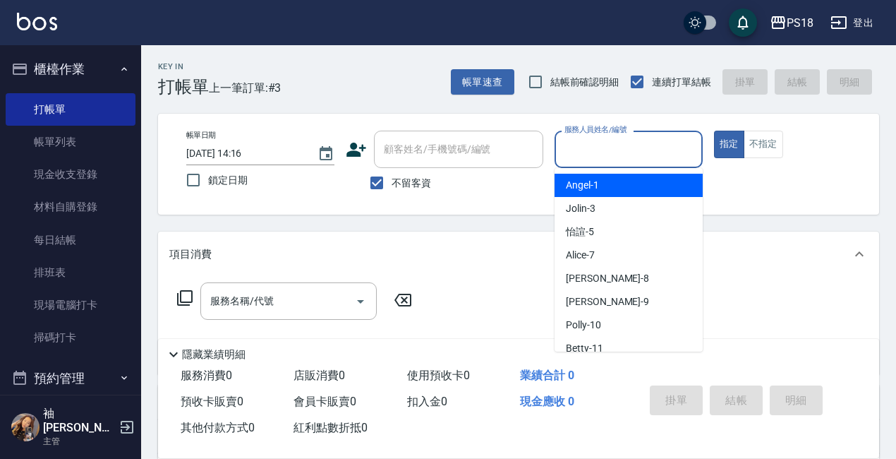
click at [624, 147] on input "服務人員姓名/編號" at bounding box center [628, 149] width 135 height 25
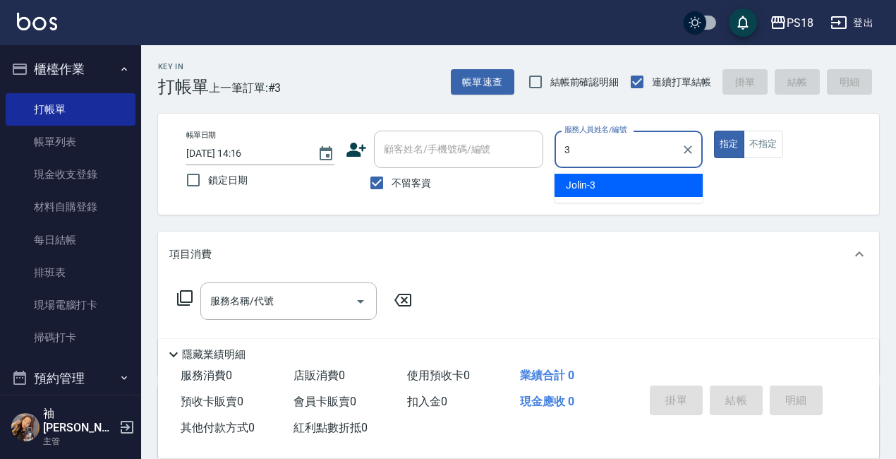
type input "Jolin-3"
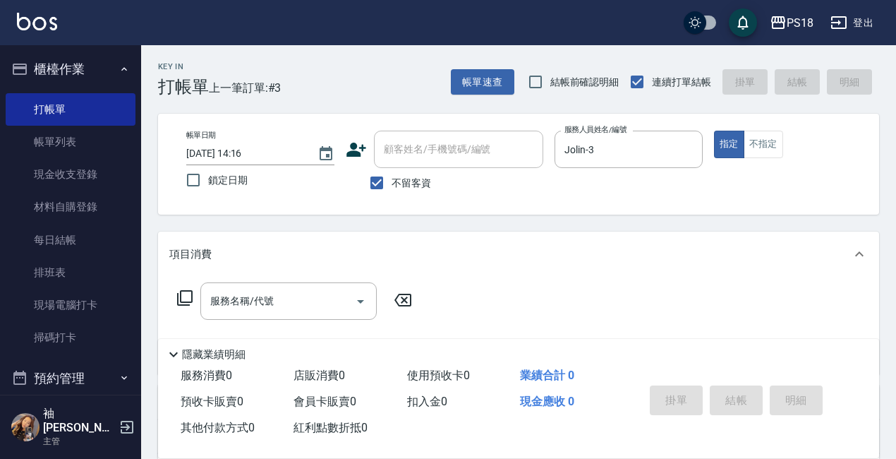
click at [182, 298] on icon at bounding box center [184, 297] width 17 height 17
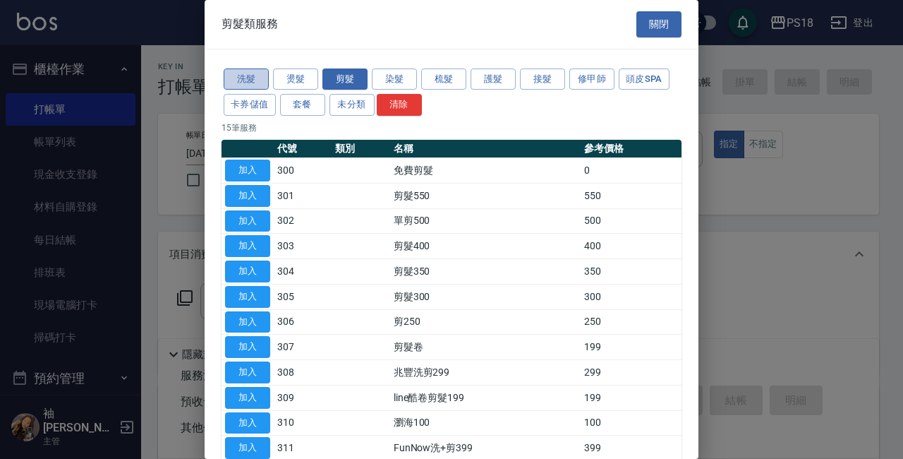
click at [245, 76] on button "洗髮" at bounding box center [246, 79] width 45 height 22
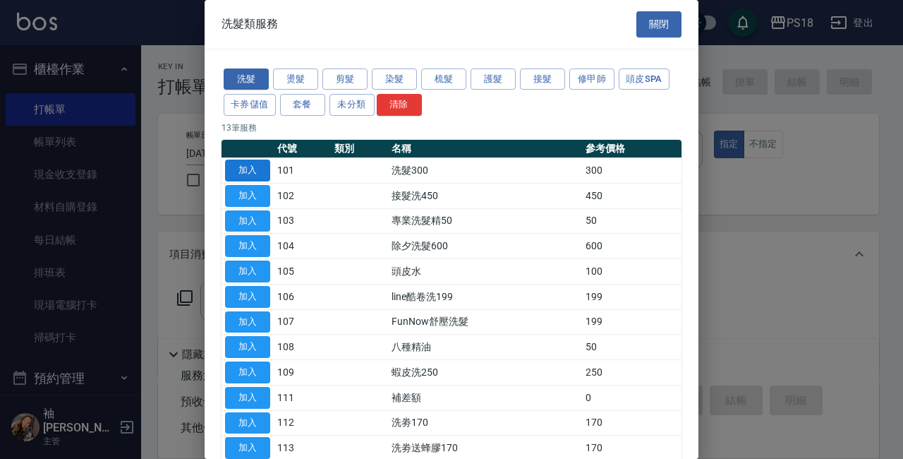
click at [251, 170] on button "加入" at bounding box center [247, 170] width 45 height 22
type input "洗髮300(101)"
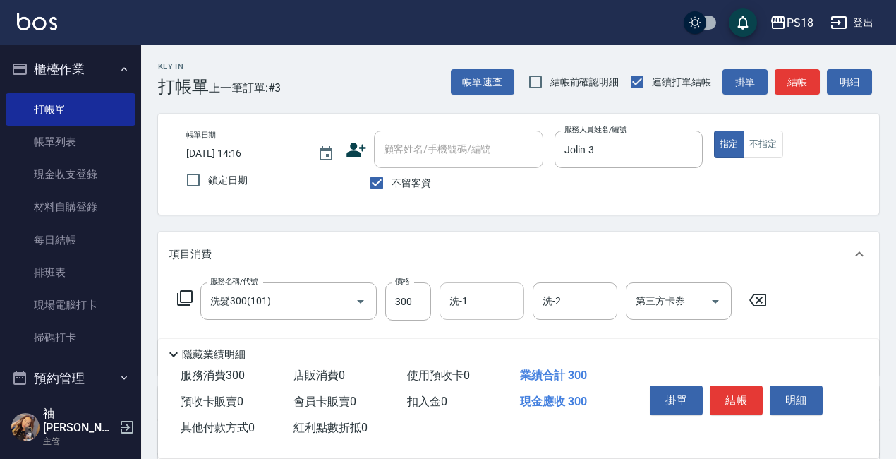
click at [475, 305] on input "洗-1" at bounding box center [482, 301] width 72 height 25
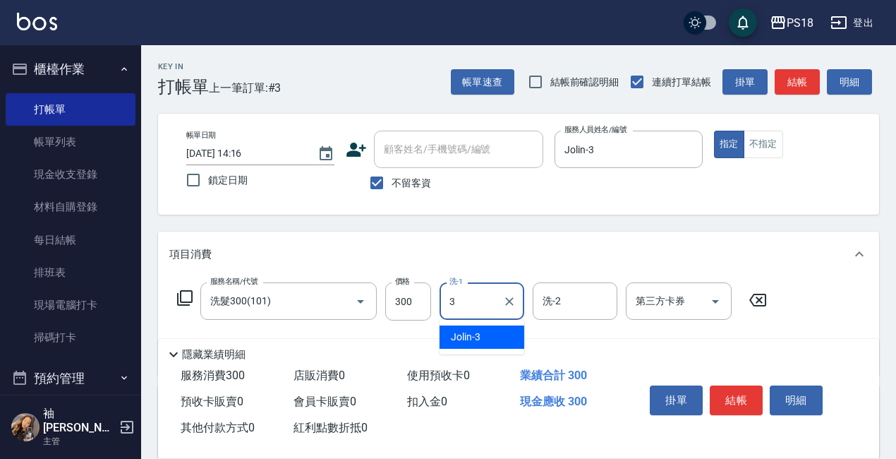
type input "Jolin-3"
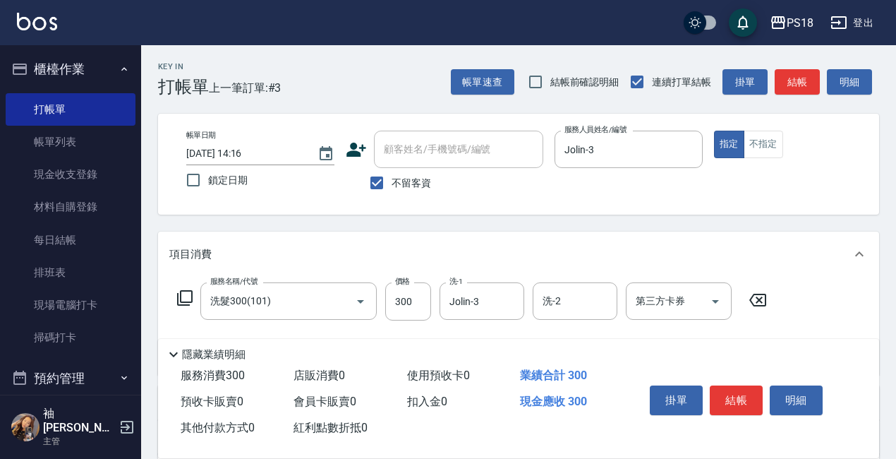
click at [185, 295] on icon at bounding box center [184, 297] width 17 height 17
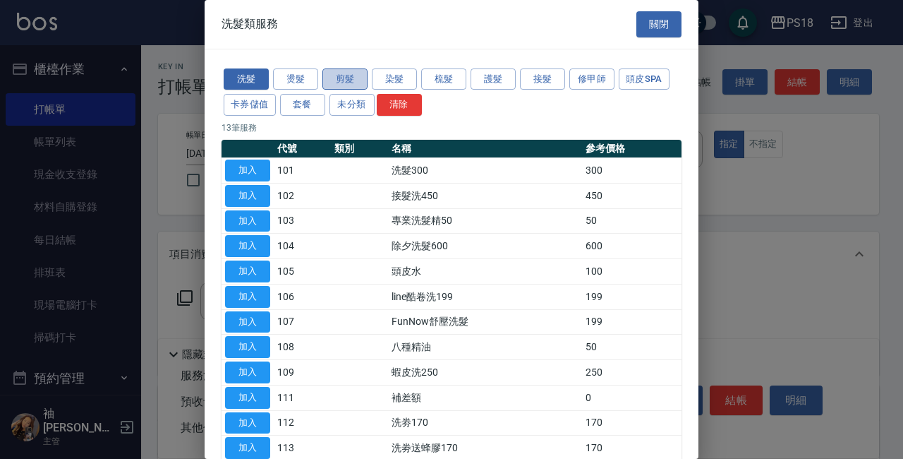
click at [347, 78] on button "剪髮" at bounding box center [344, 79] width 45 height 22
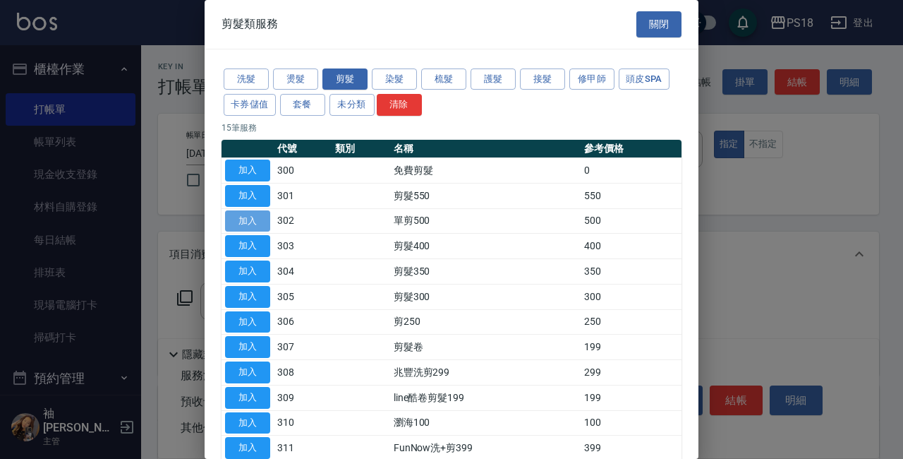
click at [262, 215] on button "加入" at bounding box center [247, 221] width 45 height 22
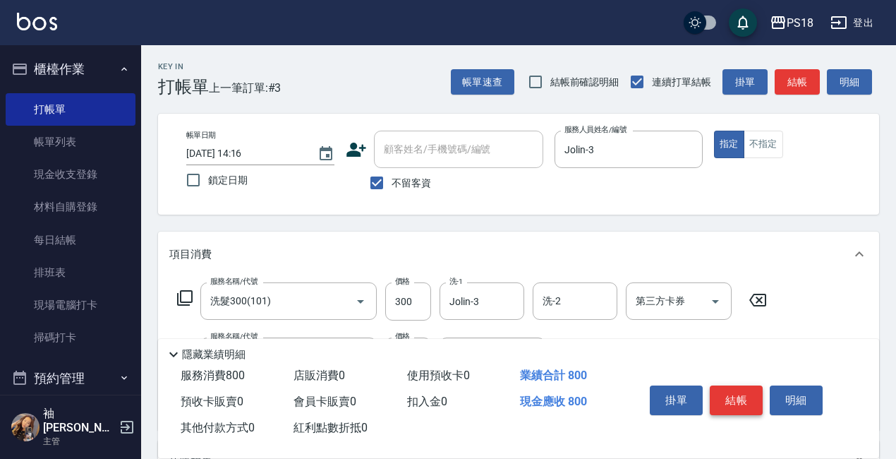
click at [733, 389] on button "結帳" at bounding box center [736, 400] width 53 height 30
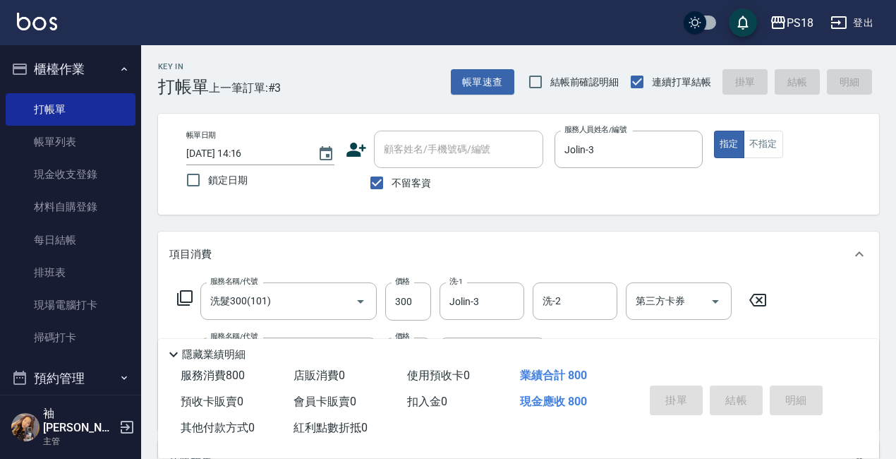
type input "2025/09/09 14:20"
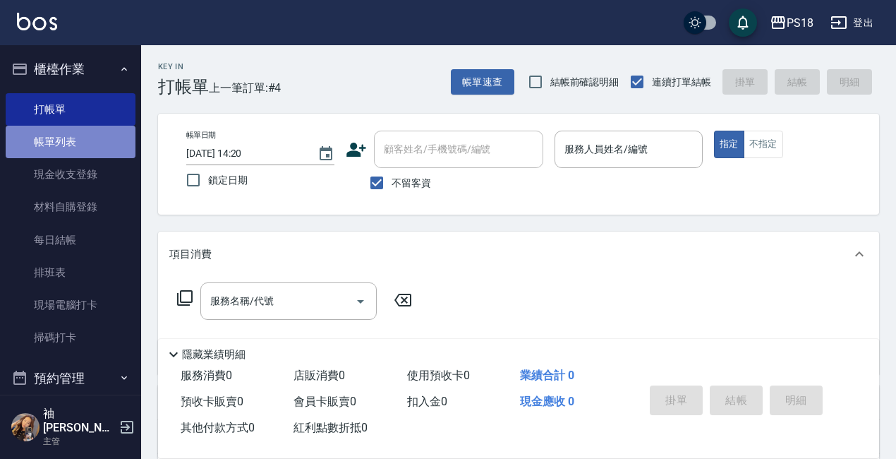
click at [71, 134] on link "帳單列表" at bounding box center [71, 142] width 130 height 32
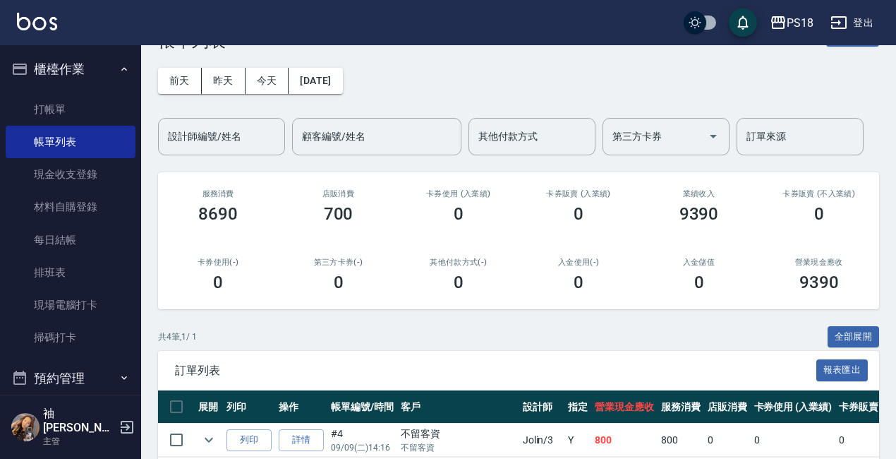
scroll to position [71, 0]
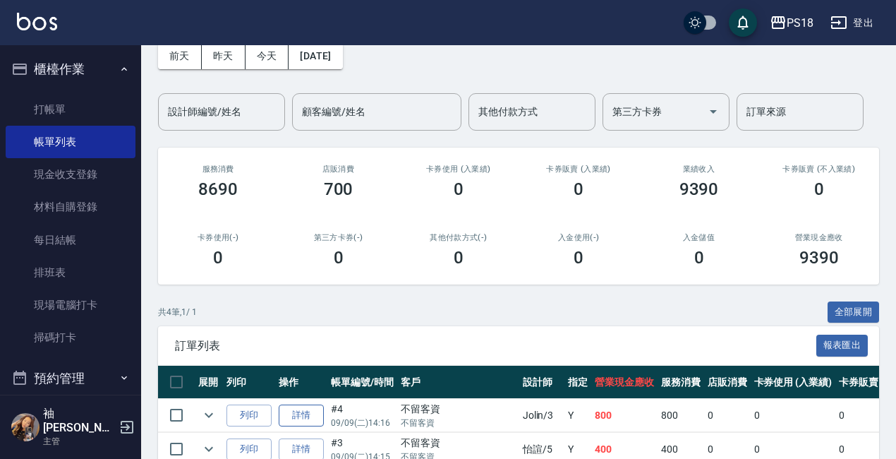
click at [294, 408] on link "詳情" at bounding box center [301, 415] width 45 height 22
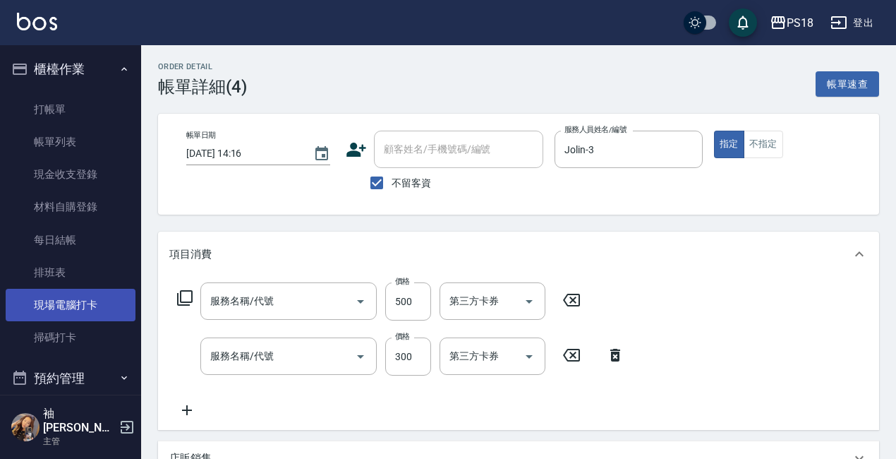
type input "2025/09/09 14:16"
checkbox input "true"
type input "Jolin-3"
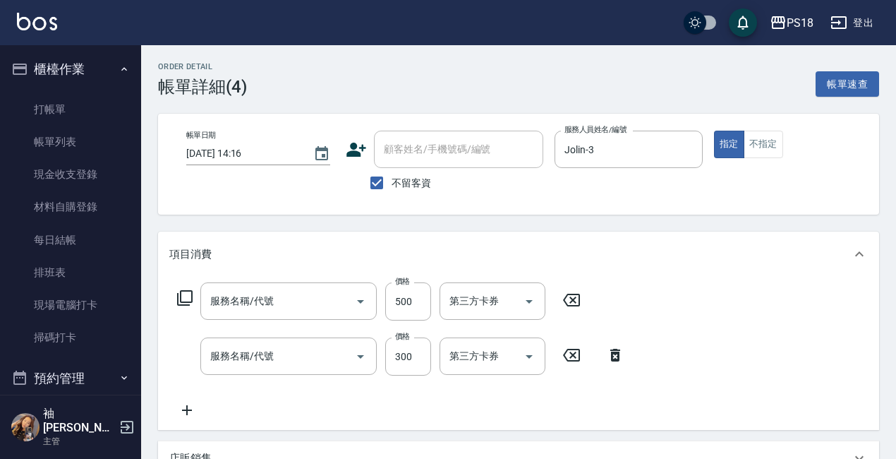
type input "單剪500(302)"
type input "洗髮300(101)"
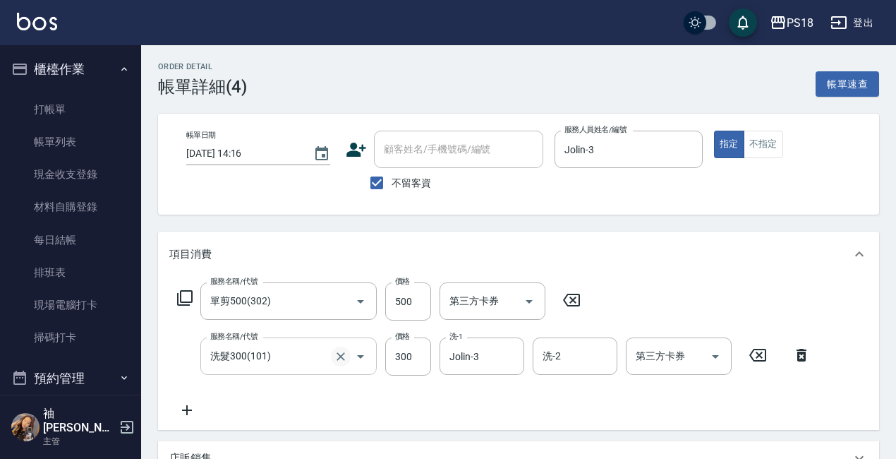
scroll to position [282, 0]
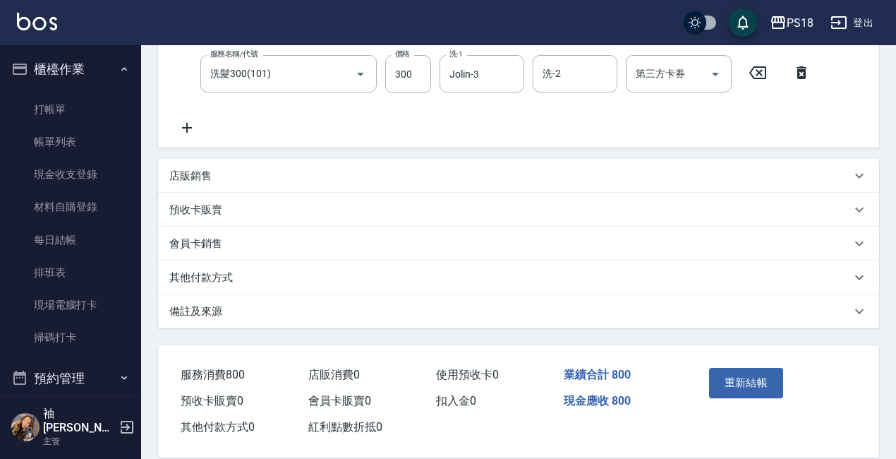
click at [193, 310] on p "備註及來源" at bounding box center [195, 311] width 53 height 15
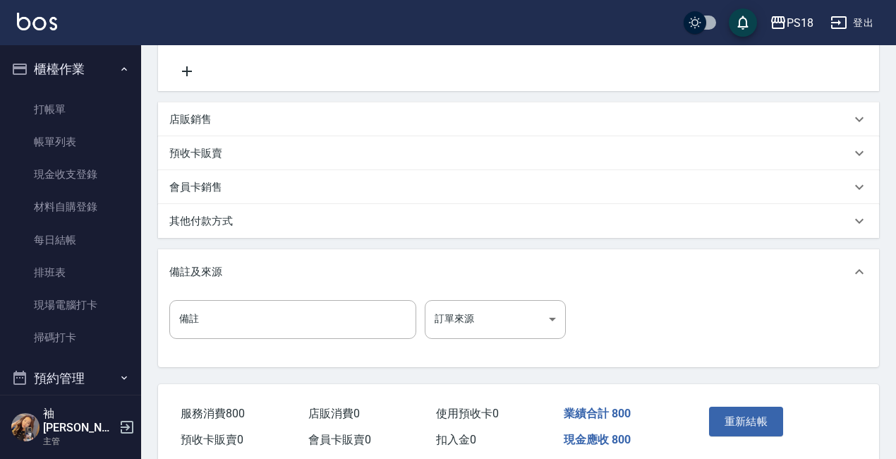
scroll to position [399, 0]
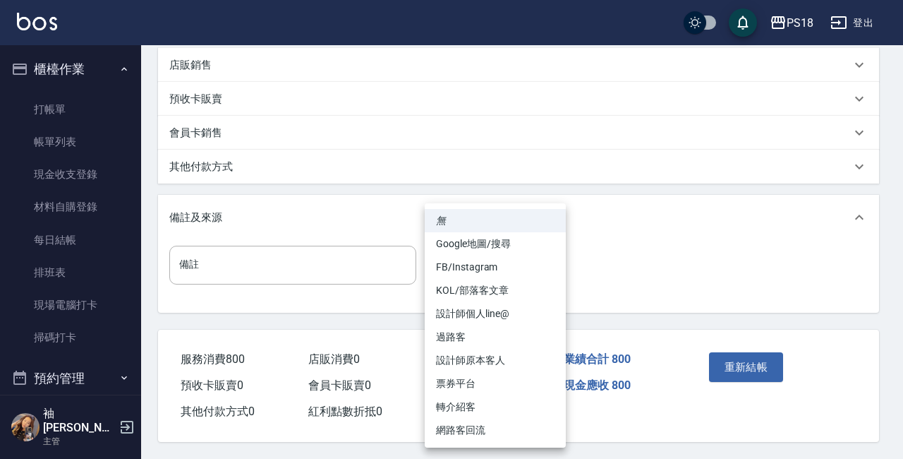
click at [549, 259] on body "PS18 登出 櫃檯作業 打帳單 帳單列表 現金收支登錄 材料自購登錄 每日結帳 排班表 現場電腦打卡 掃碼打卡 預約管理 預約管理 單日預約紀錄 單週預約紀…" at bounding box center [451, 32] width 903 height 851
click at [470, 360] on li "設計師原本客人" at bounding box center [495, 359] width 141 height 23
type input "設計師原本客人"
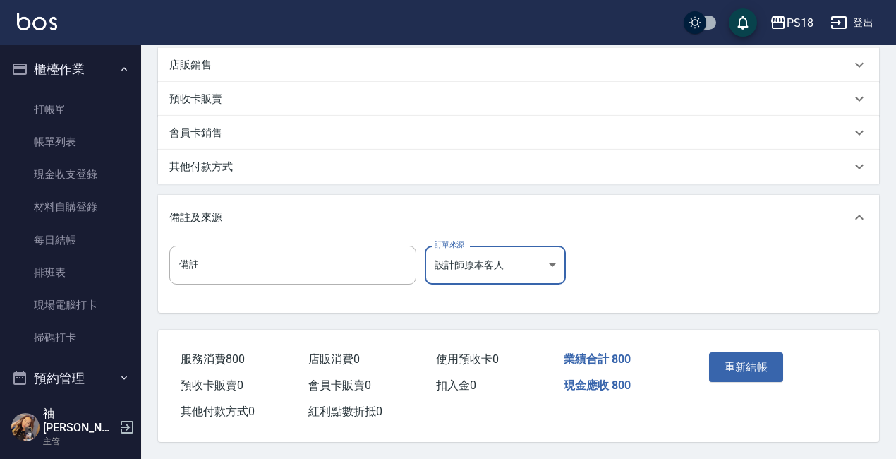
click at [726, 362] on button "重新結帳" at bounding box center [746, 367] width 75 height 30
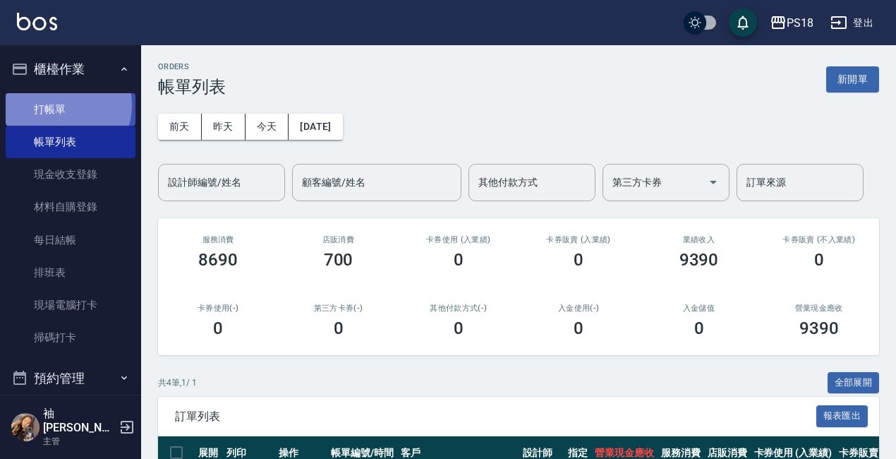
click at [59, 104] on link "打帳單" at bounding box center [71, 109] width 130 height 32
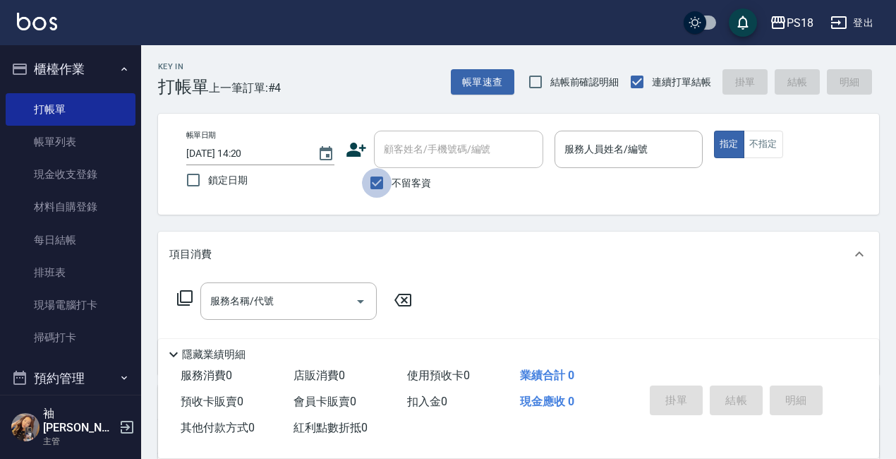
click at [375, 181] on input "不留客資" at bounding box center [377, 183] width 30 height 30
checkbox input "false"
click at [403, 148] on input "顧客姓名/手機號碼/編號" at bounding box center [447, 149] width 135 height 25
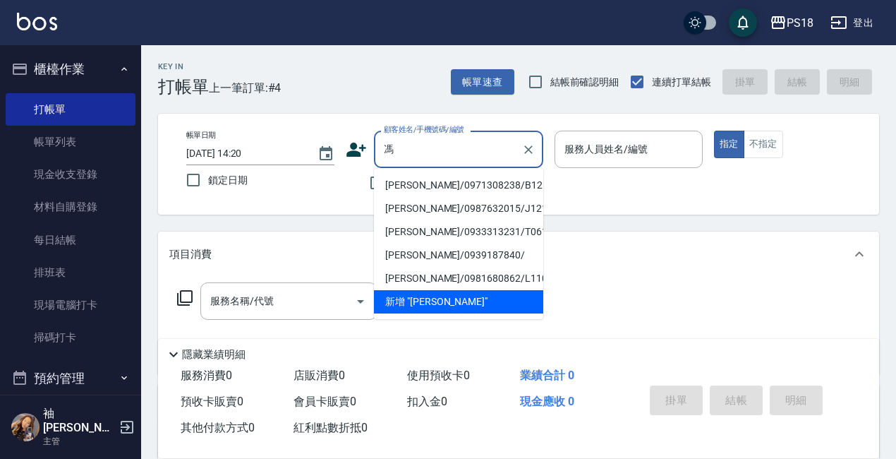
click at [438, 181] on li "馮敏惠/0971308238/B121022" at bounding box center [458, 185] width 169 height 23
type input "馮敏惠/0971308238/B121022"
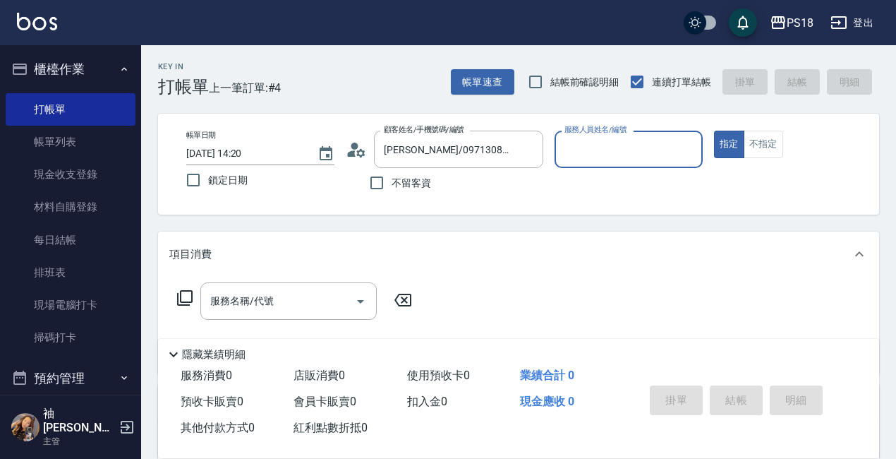
click at [351, 145] on icon at bounding box center [356, 149] width 21 height 21
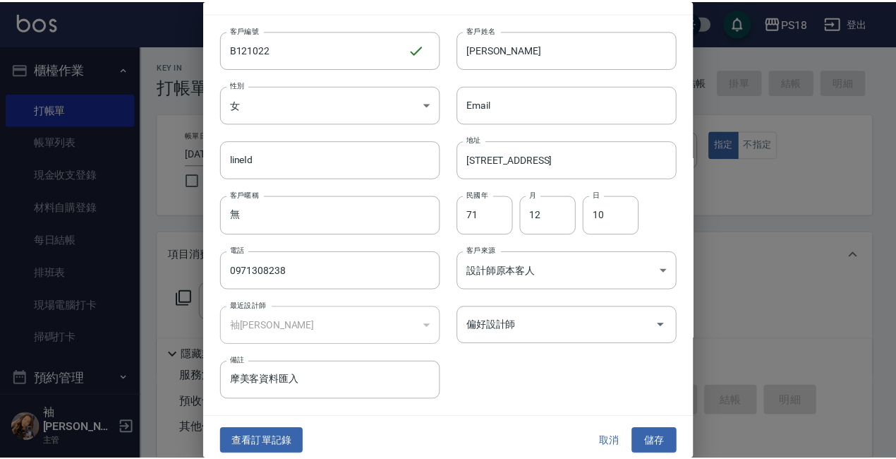
scroll to position [30, 0]
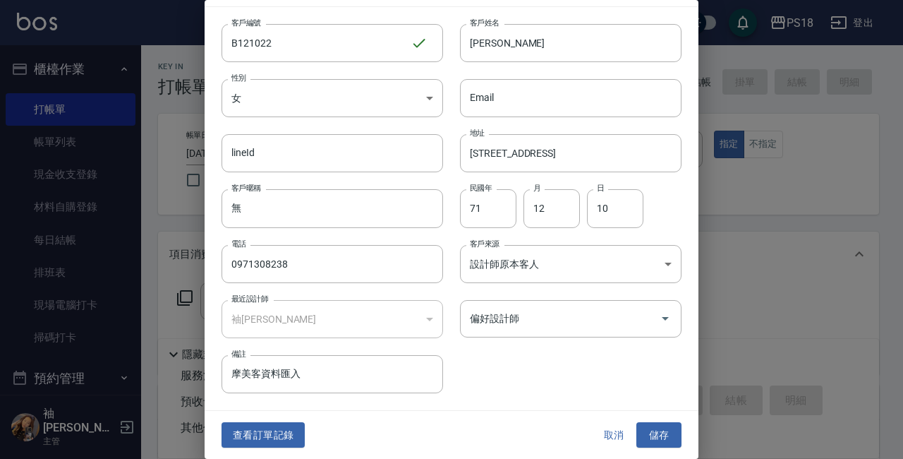
click at [653, 424] on button "儲存" at bounding box center [658, 435] width 45 height 26
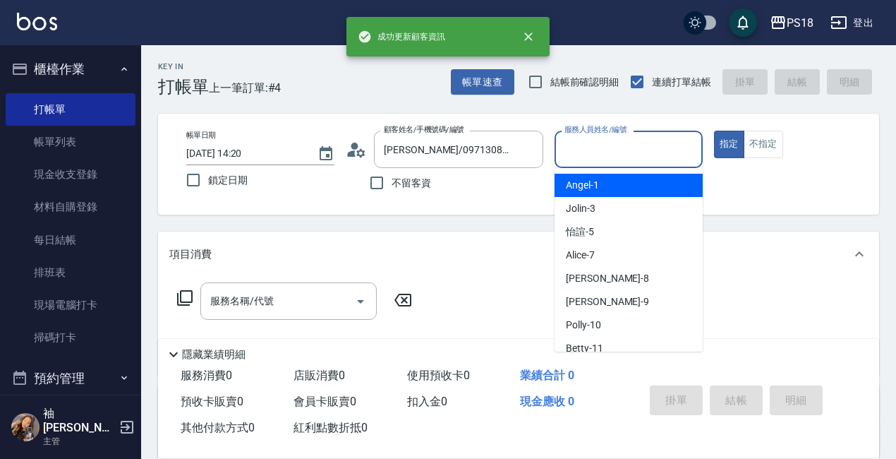
click at [589, 146] on input "服務人員姓名/編號" at bounding box center [628, 149] width 135 height 25
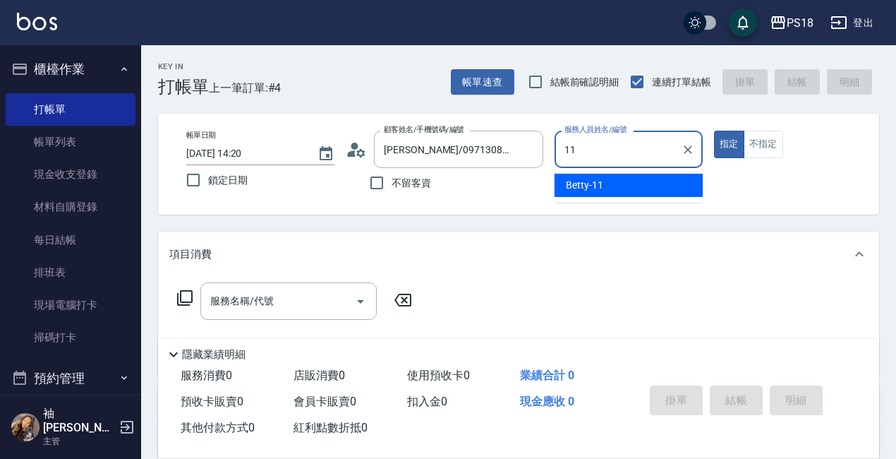
type input "11"
type button "true"
type input "Betty-11"
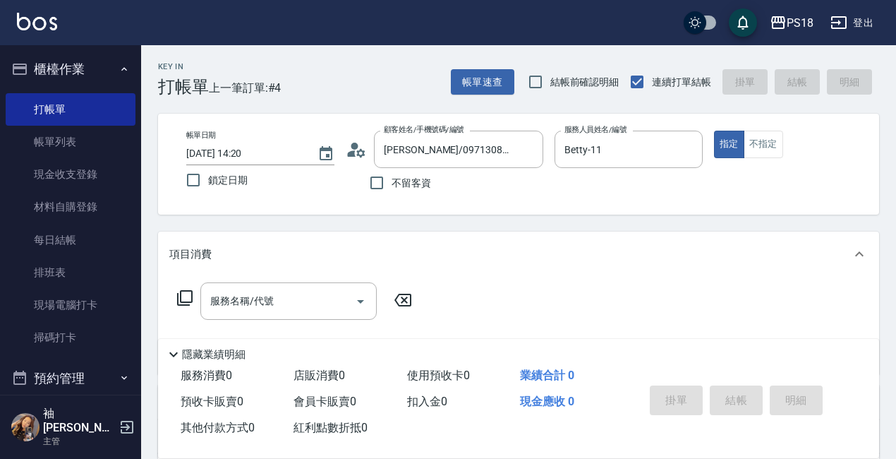
click at [182, 297] on icon at bounding box center [184, 297] width 17 height 17
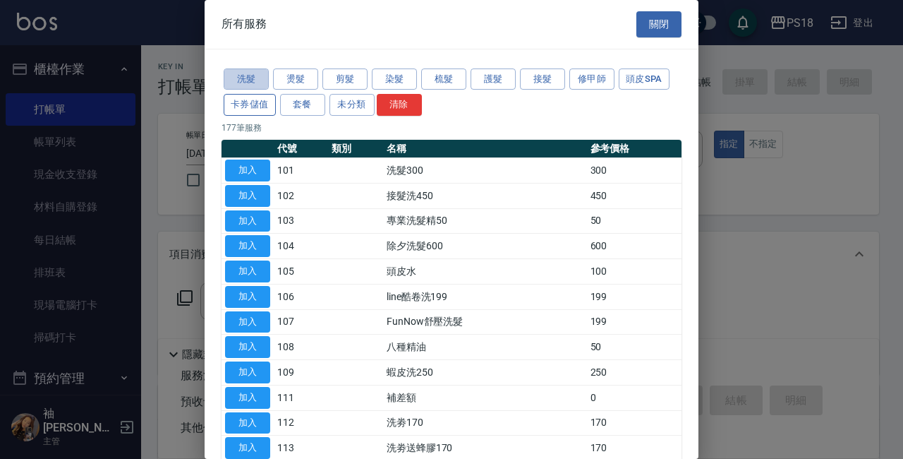
drag, startPoint x: 235, startPoint y: 75, endPoint x: 269, endPoint y: 102, distance: 43.6
click at [233, 74] on button "洗髮" at bounding box center [246, 79] width 45 height 22
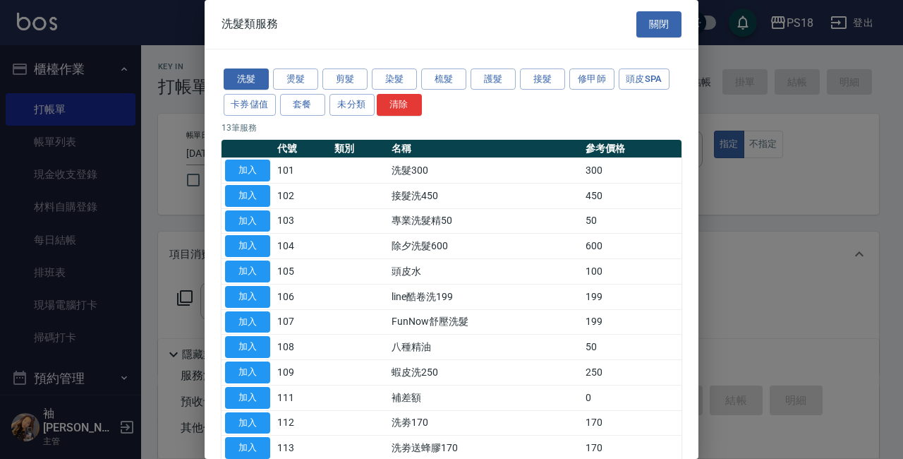
click at [223, 161] on td "加入" at bounding box center [248, 170] width 52 height 25
click at [230, 162] on button "加入" at bounding box center [247, 170] width 45 height 22
type input "洗髮300(101)"
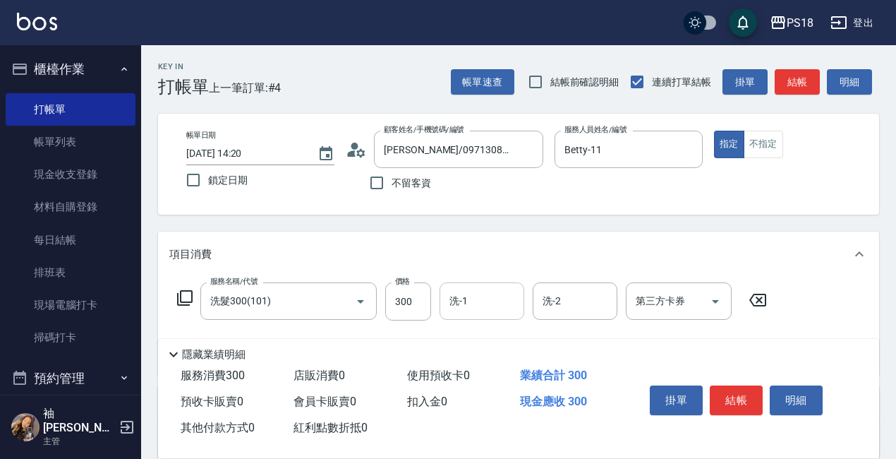
click at [502, 304] on input "洗-1" at bounding box center [482, 301] width 72 height 25
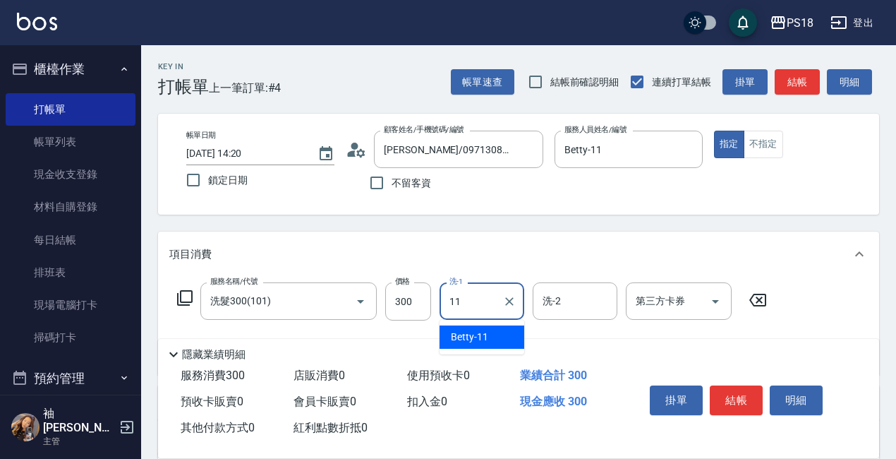
type input "Betty-11"
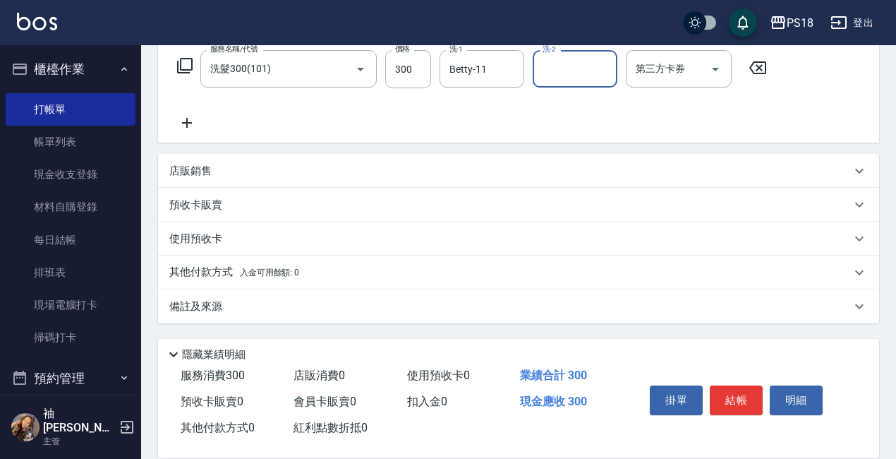
click at [214, 307] on p "備註及來源" at bounding box center [195, 306] width 53 height 15
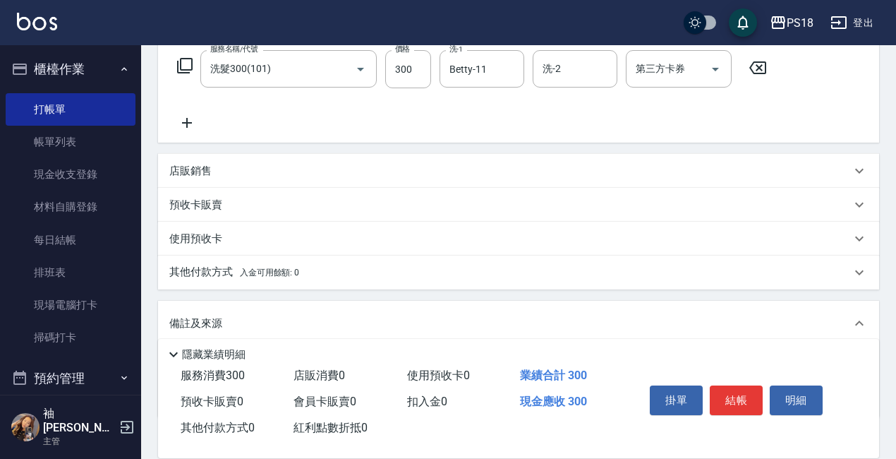
scroll to position [324, 0]
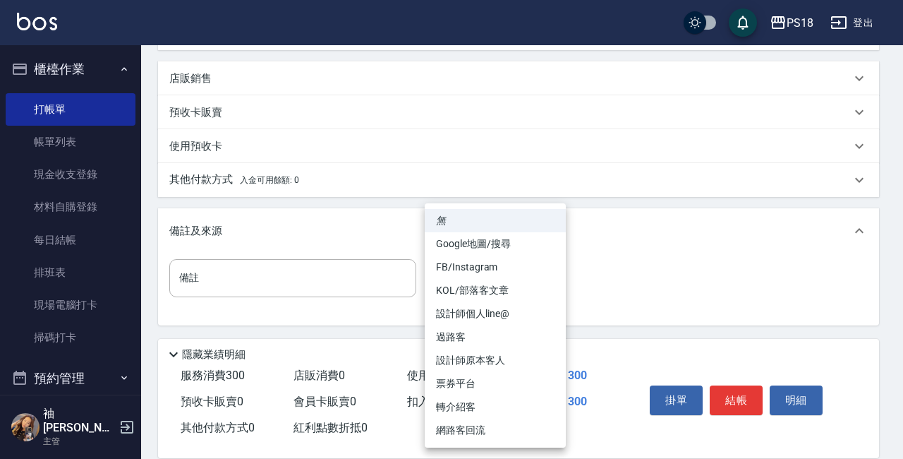
click at [553, 282] on body "PS18 登出 櫃檯作業 打帳單 帳單列表 現金收支登錄 材料自購登錄 每日結帳 排班表 現場電腦打卡 掃碼打卡 預約管理 預約管理 單日預約紀錄 單週預約紀…" at bounding box center [451, 68] width 903 height 785
click at [459, 363] on li "設計師原本客人" at bounding box center [495, 359] width 141 height 23
type input "設計師原本客人"
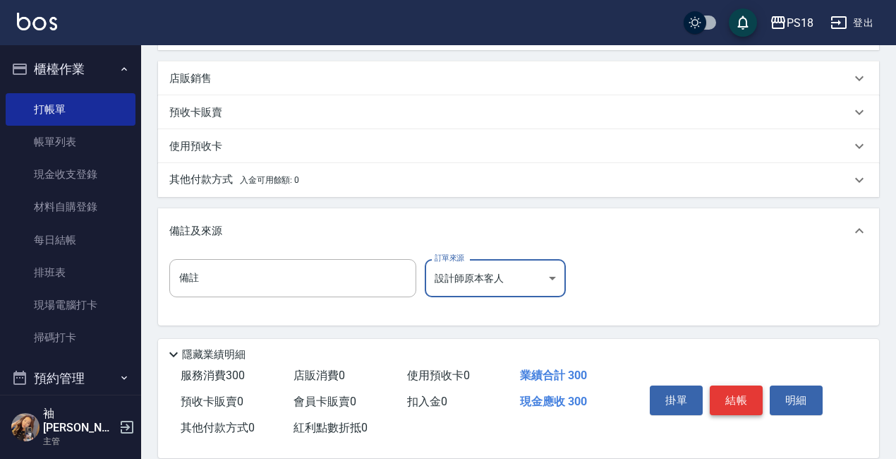
click at [729, 392] on button "結帳" at bounding box center [736, 400] width 53 height 30
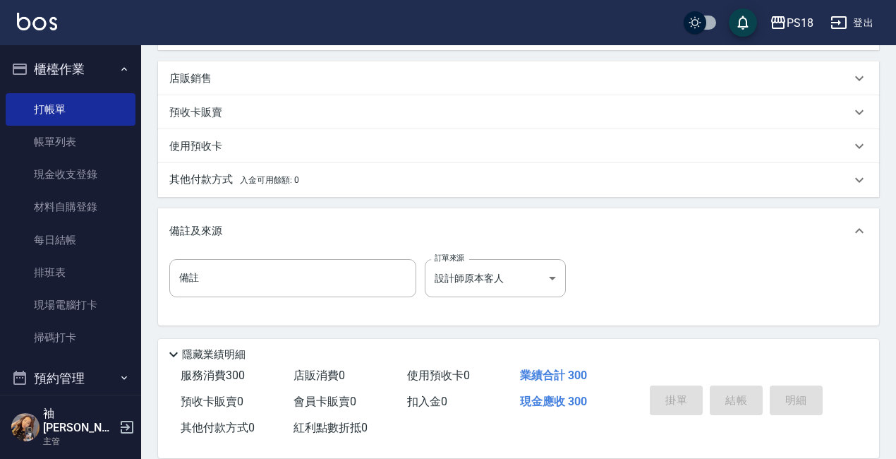
type input "2025/09/09 14:21"
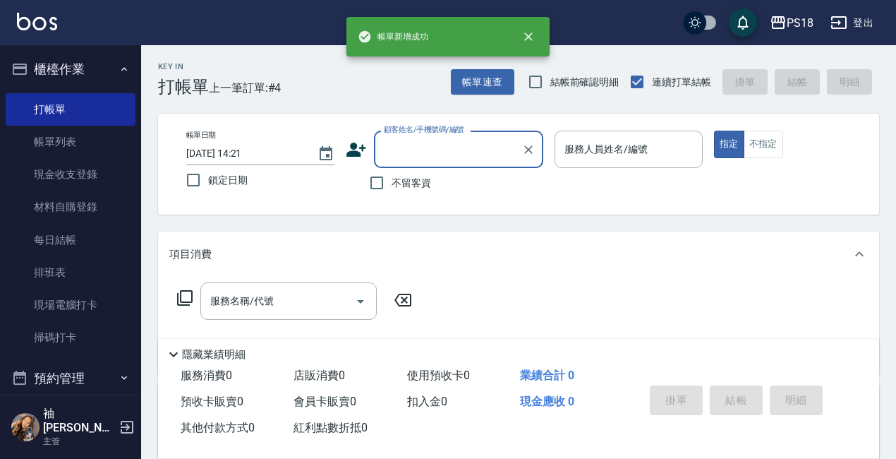
scroll to position [0, 0]
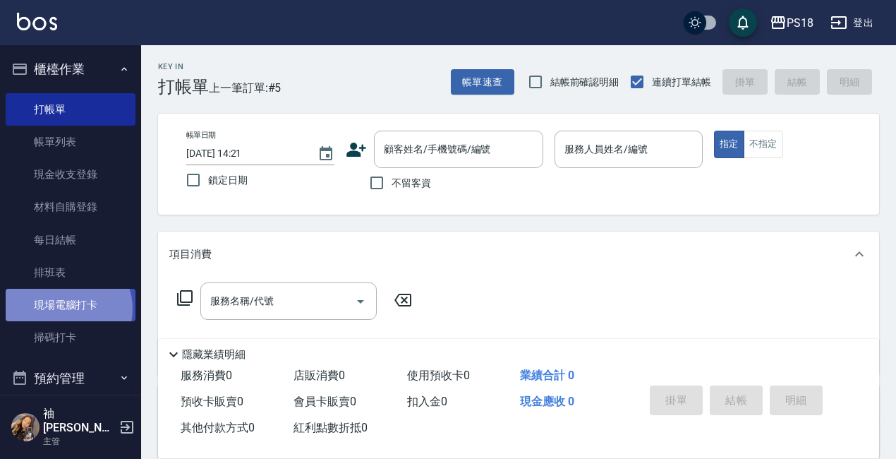
click at [65, 308] on link "現場電腦打卡" at bounding box center [71, 305] width 130 height 32
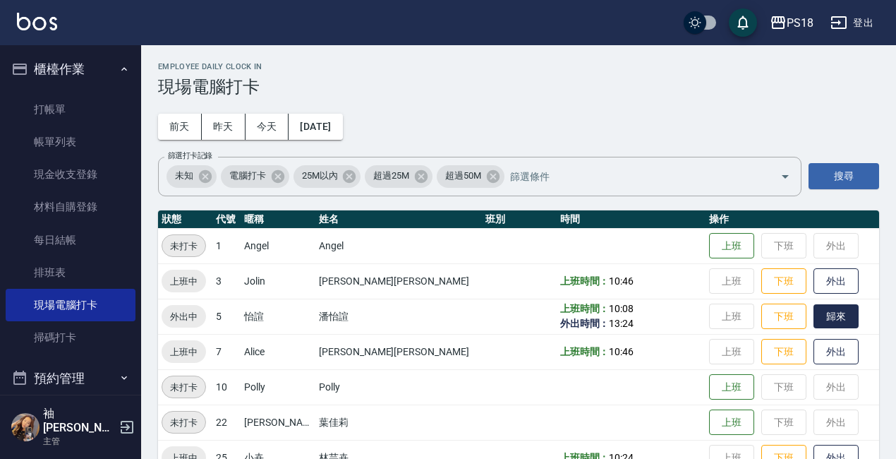
click at [813, 310] on button "歸來" at bounding box center [835, 316] width 45 height 25
click at [119, 70] on icon "button" at bounding box center [124, 68] width 11 height 11
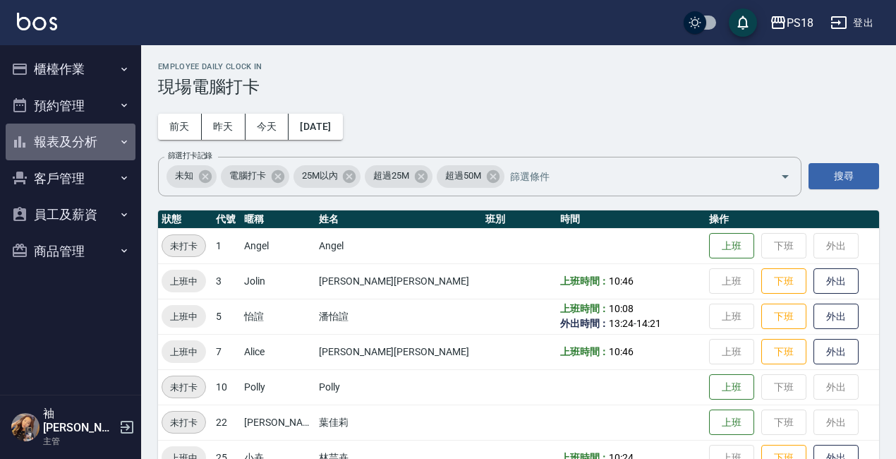
click at [49, 139] on button "報表及分析" at bounding box center [71, 141] width 130 height 37
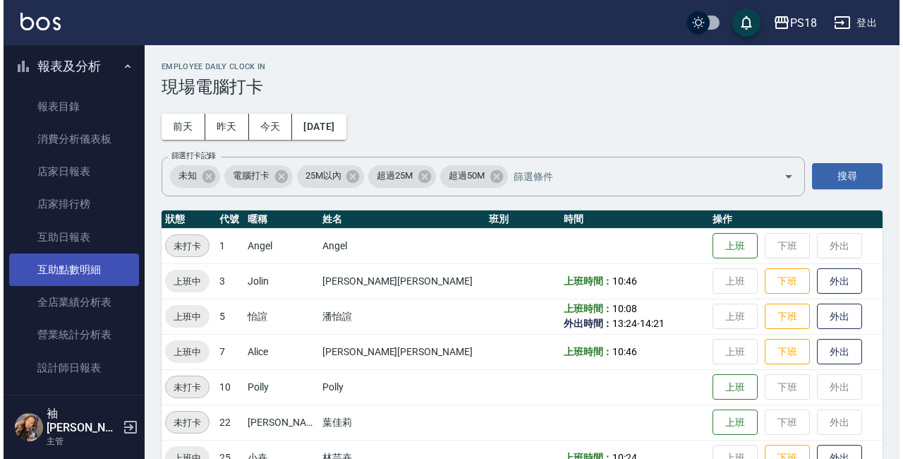
scroll to position [212, 0]
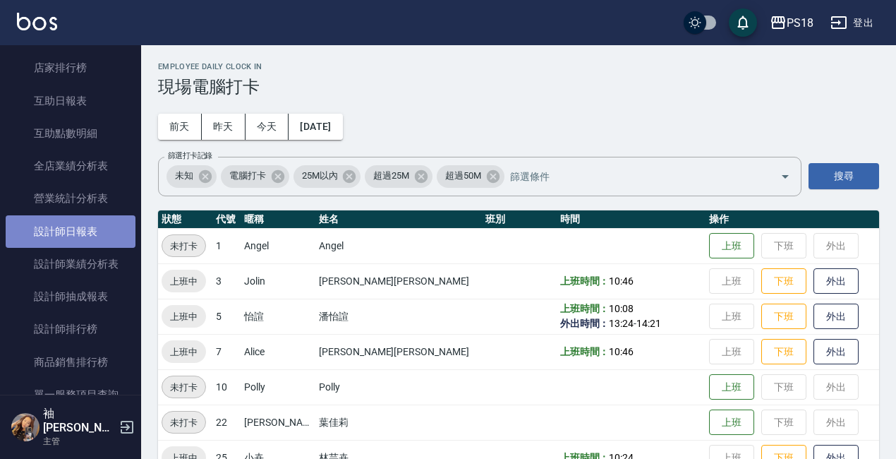
click at [83, 232] on link "設計師日報表" at bounding box center [71, 231] width 130 height 32
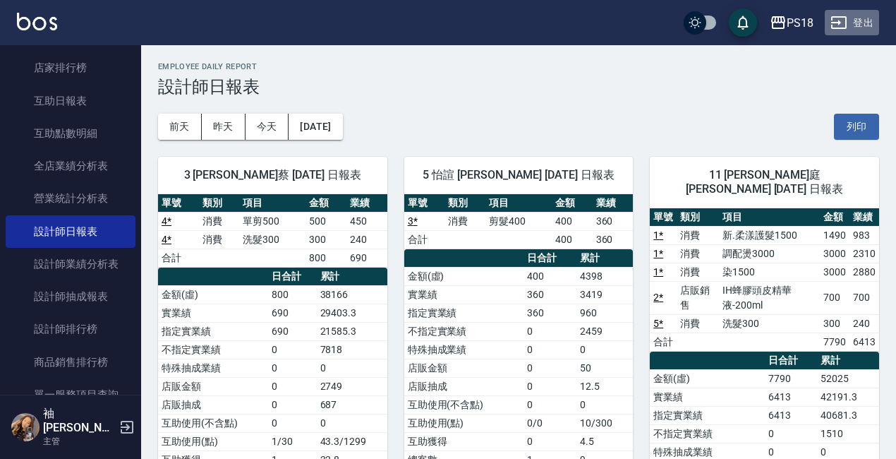
click at [861, 21] on button "登出" at bounding box center [852, 23] width 54 height 26
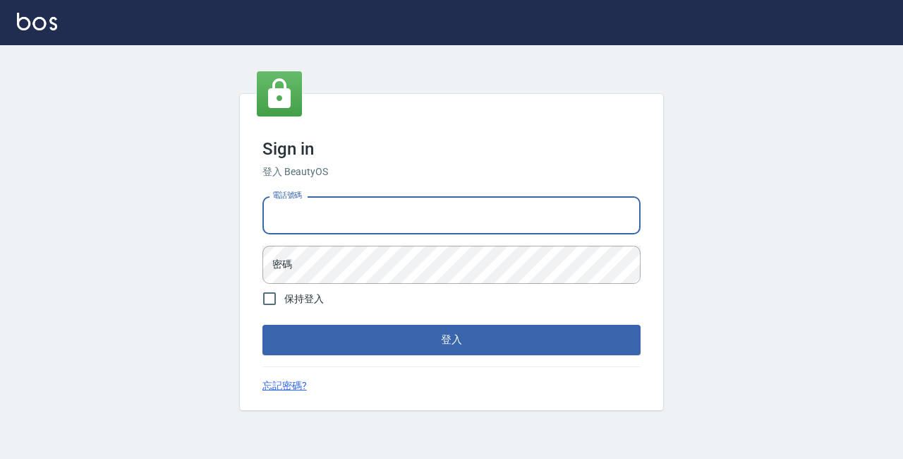
click at [323, 215] on input "電話號碼" at bounding box center [451, 215] width 378 height 38
type input "89729295"
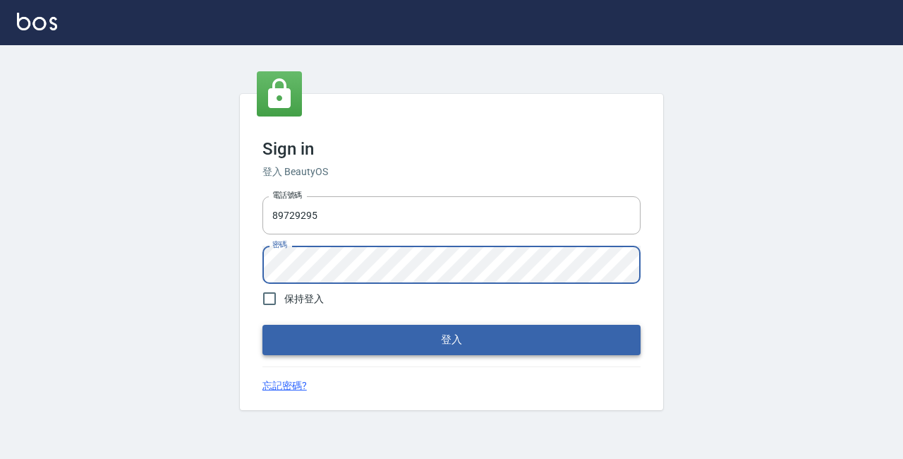
click at [412, 331] on button "登入" at bounding box center [451, 339] width 378 height 30
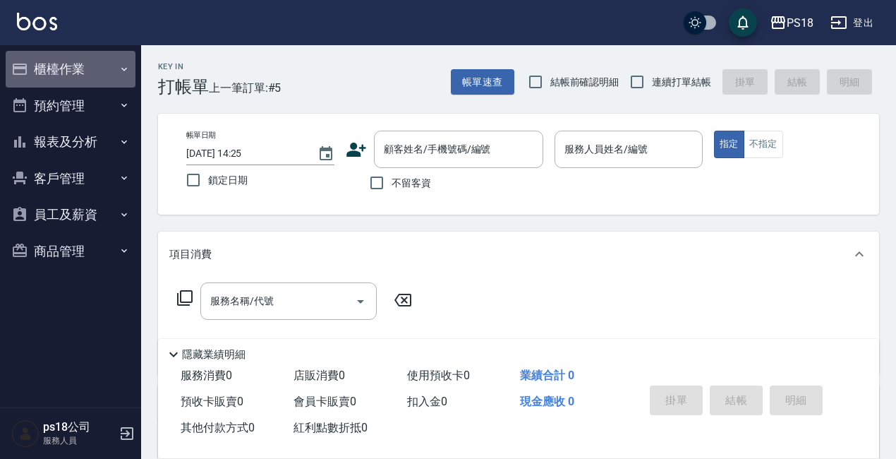
click at [56, 68] on button "櫃檯作業" at bounding box center [71, 69] width 130 height 37
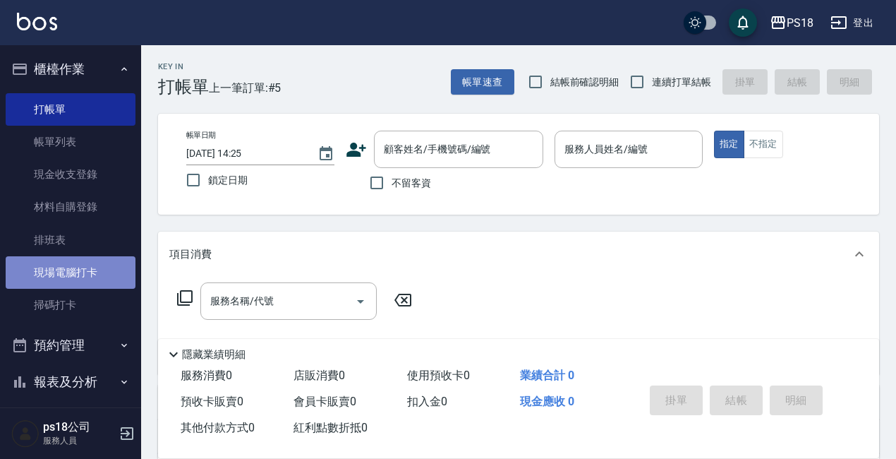
click at [72, 274] on link "現場電腦打卡" at bounding box center [71, 272] width 130 height 32
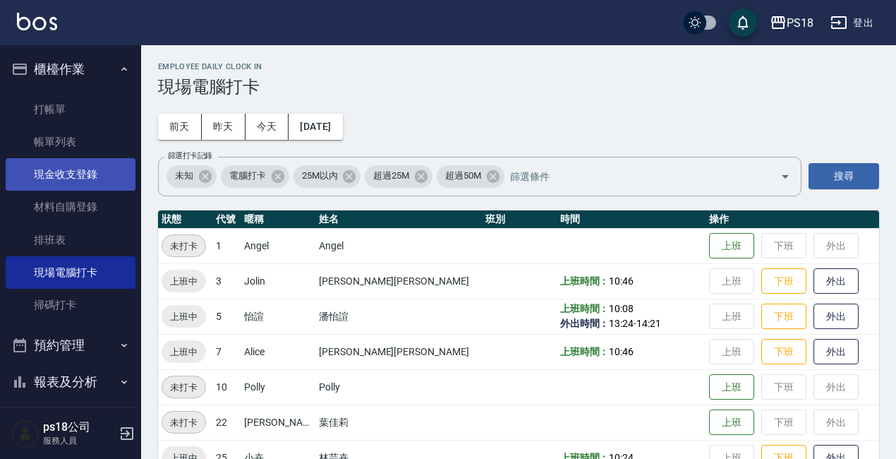
click at [78, 176] on link "現金收支登錄" at bounding box center [71, 174] width 130 height 32
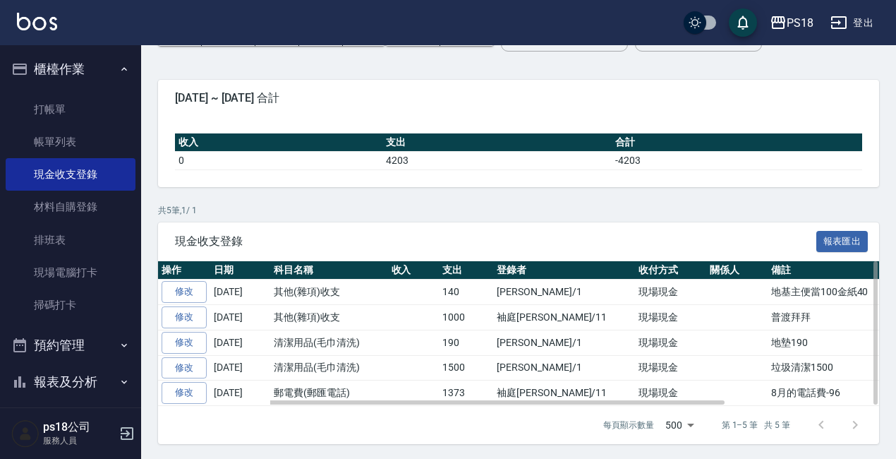
scroll to position [96, 0]
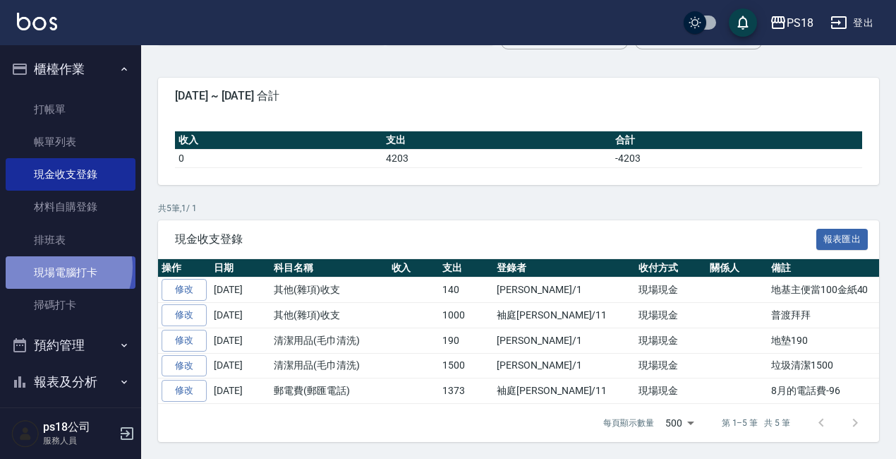
click at [58, 267] on link "現場電腦打卡" at bounding box center [71, 272] width 130 height 32
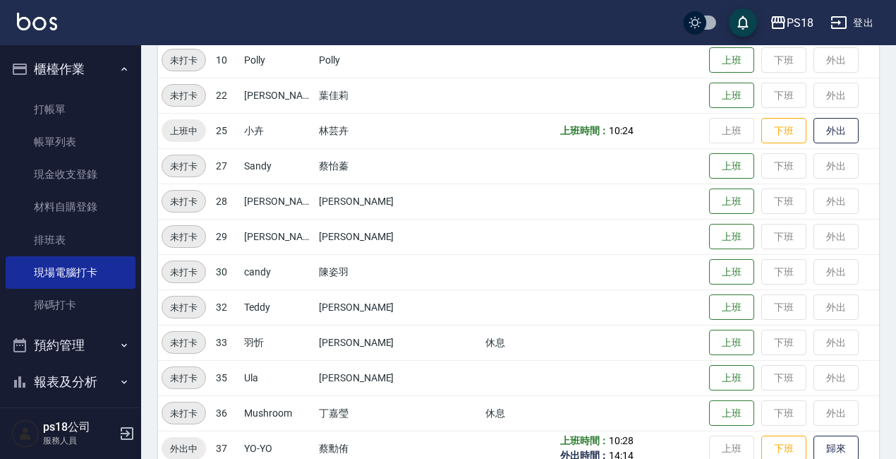
scroll to position [351, 0]
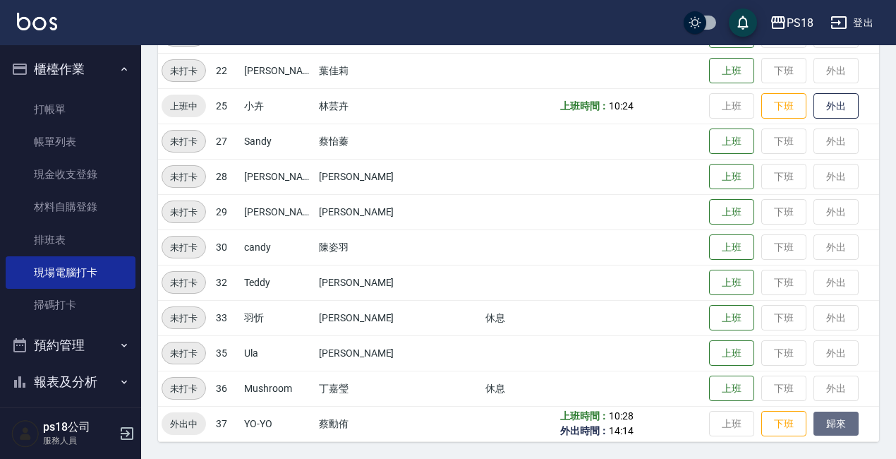
click at [813, 426] on button "歸來" at bounding box center [835, 423] width 45 height 25
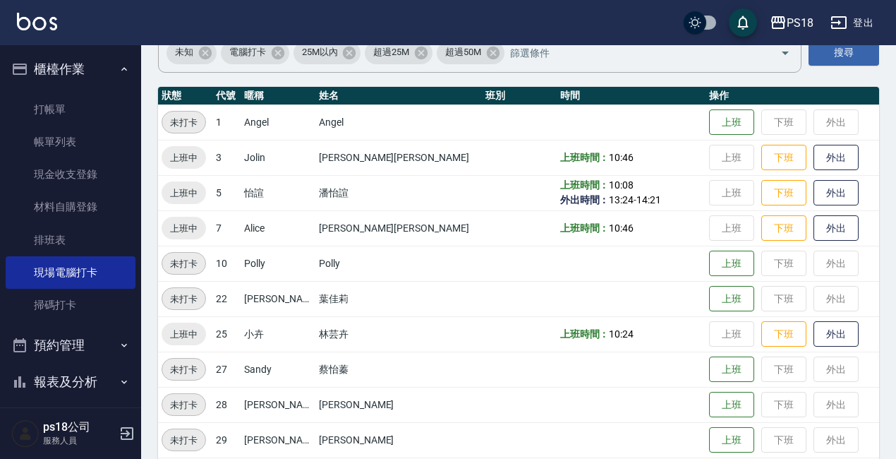
scroll to position [69, 0]
